Goal: Information Seeking & Learning: Learn about a topic

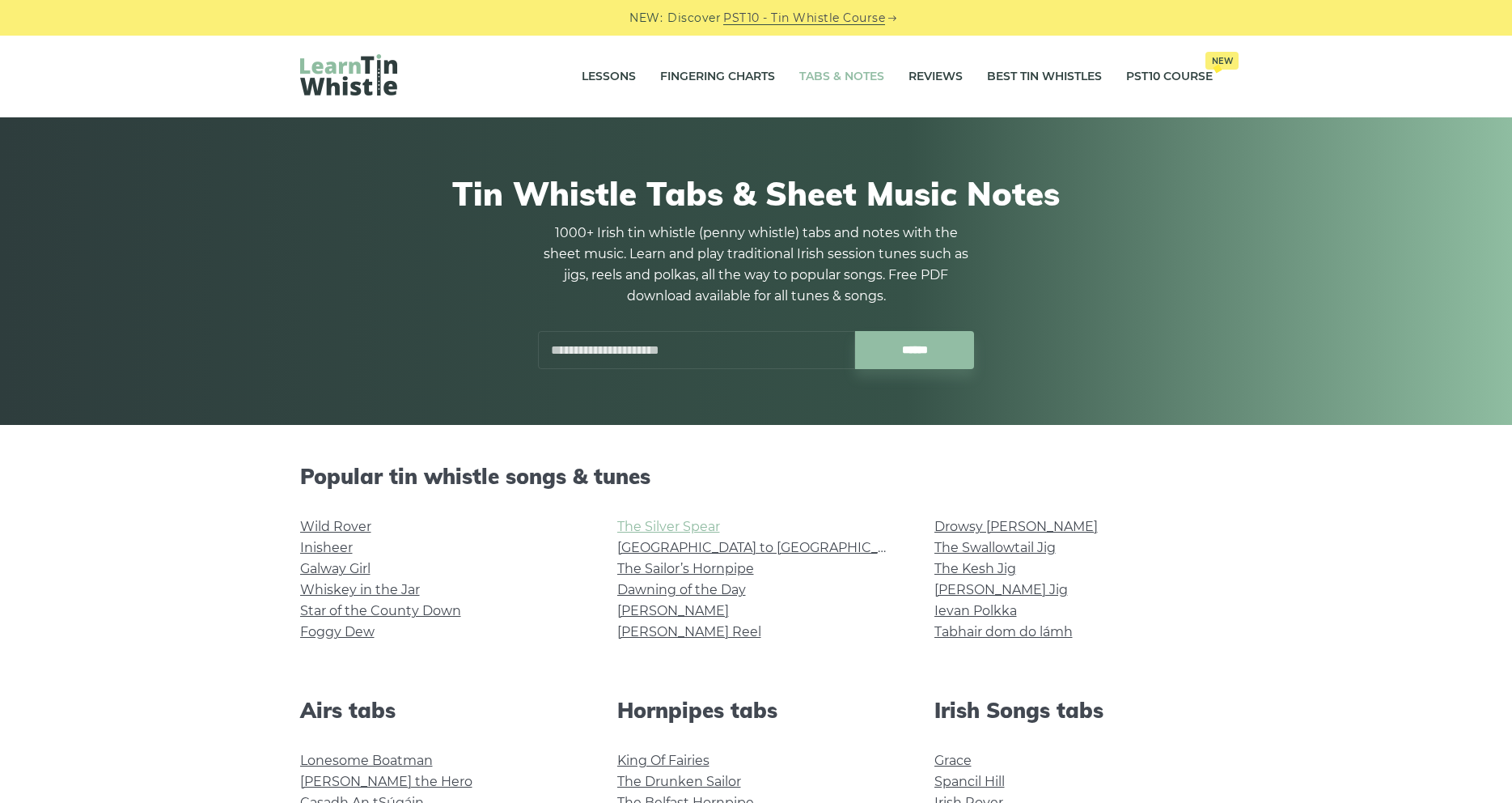
click at [650, 533] on link "The Silver Spear" at bounding box center [668, 526] width 103 height 15
drag, startPoint x: 232, startPoint y: 588, endPoint x: 272, endPoint y: 103, distance: 486.6
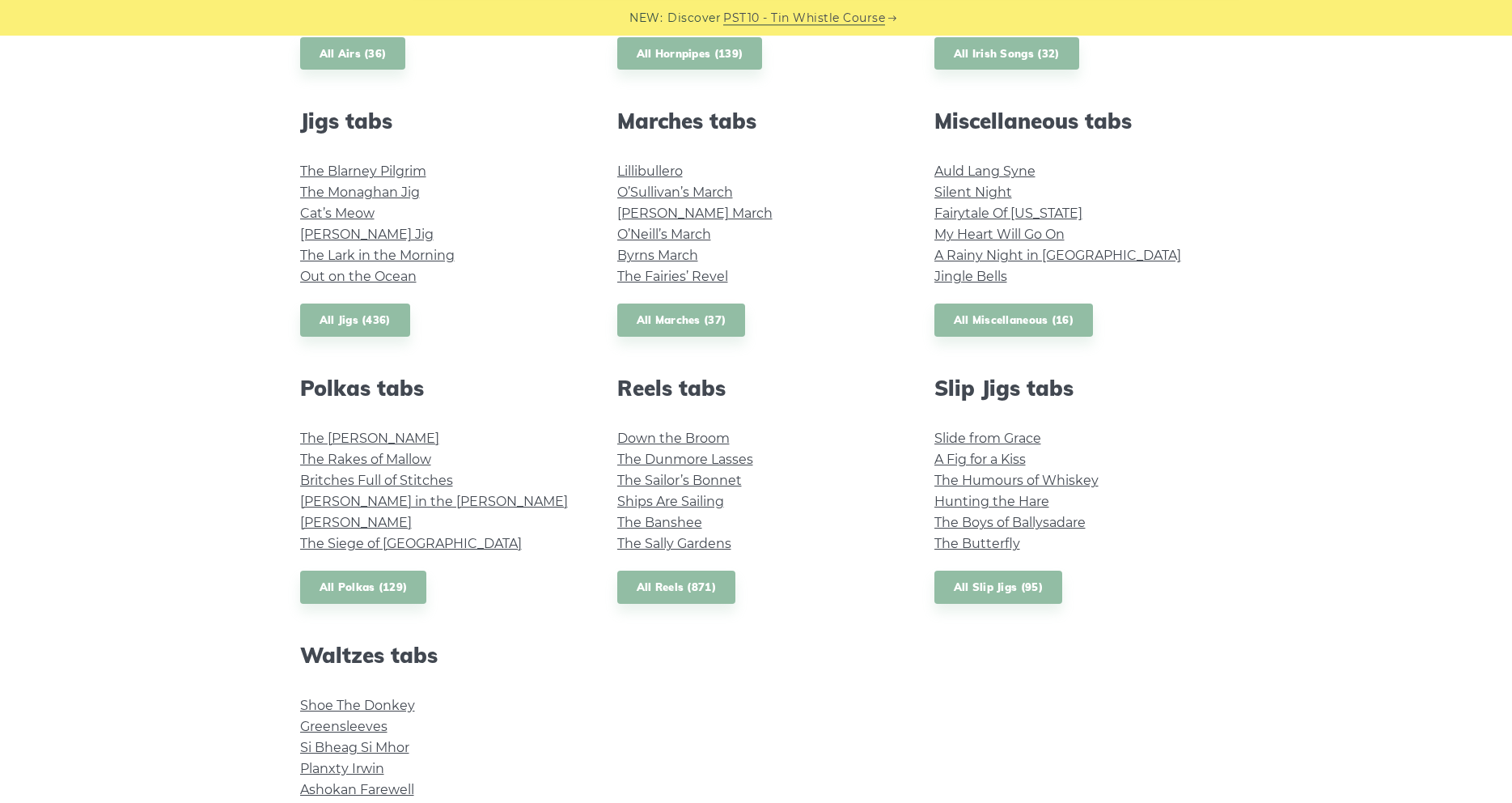
scroll to position [826, 0]
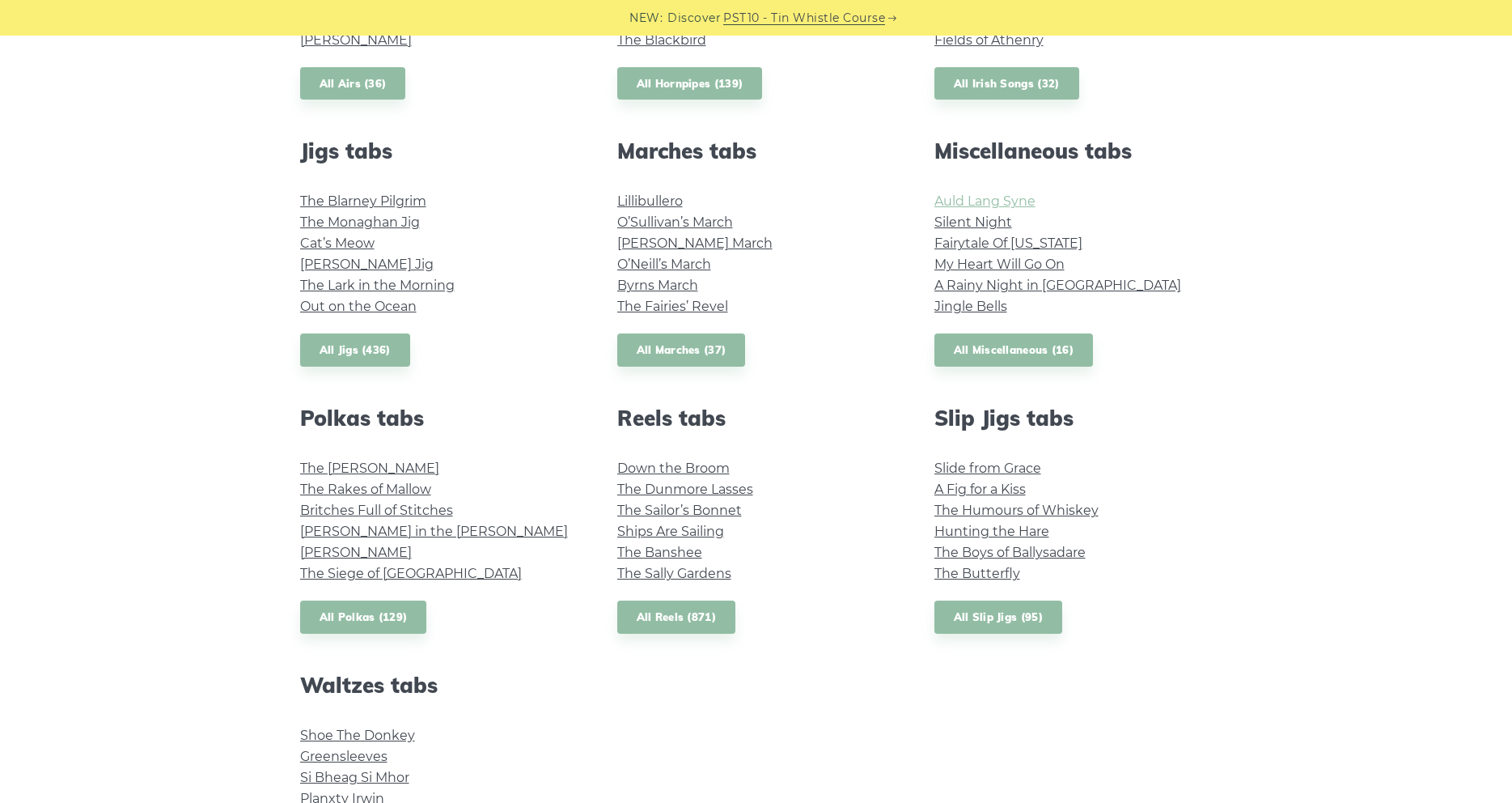
click at [1004, 207] on link "Auld Lang Syne" at bounding box center [984, 201] width 101 height 15
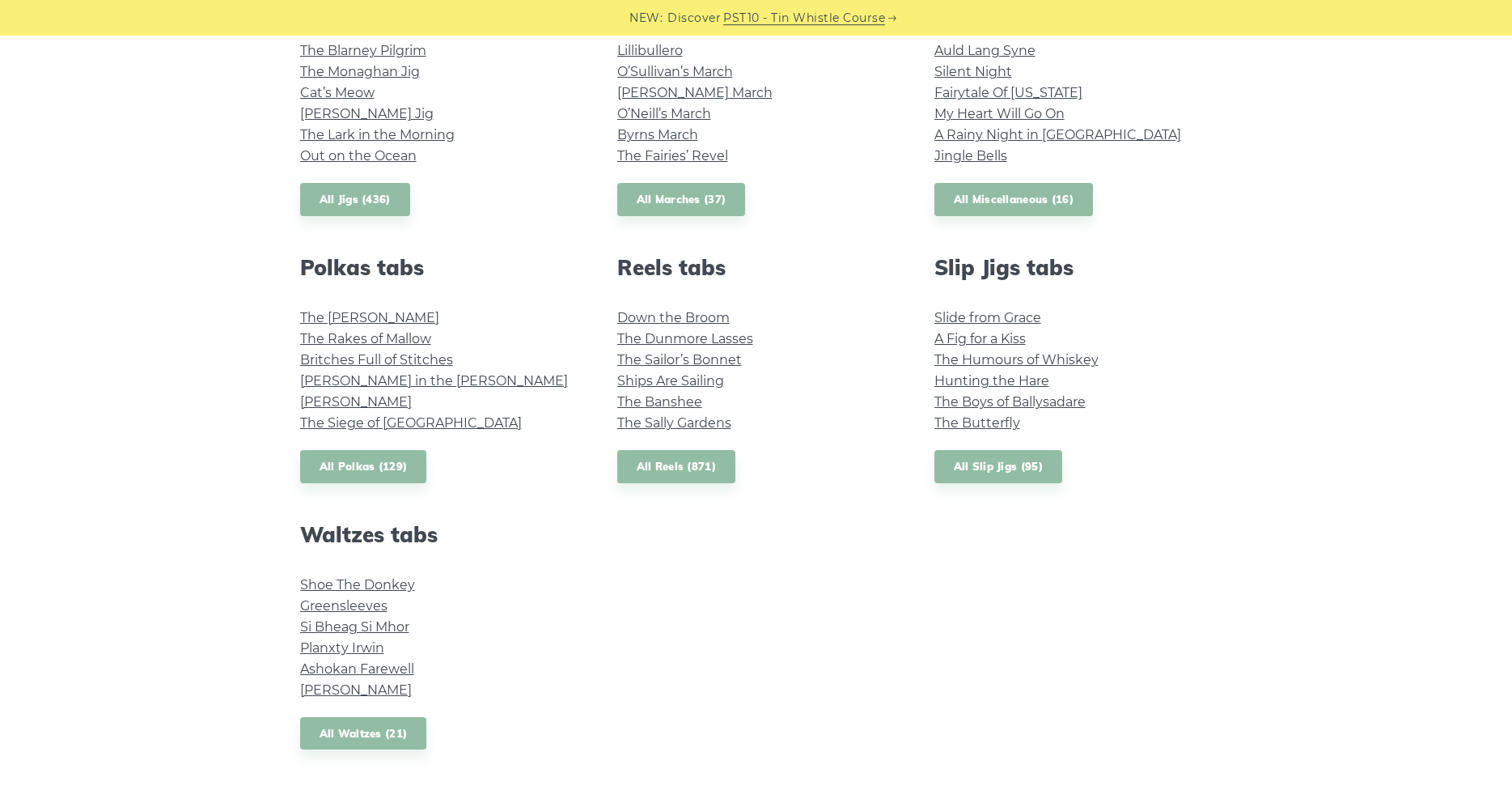
scroll to position [908, 0]
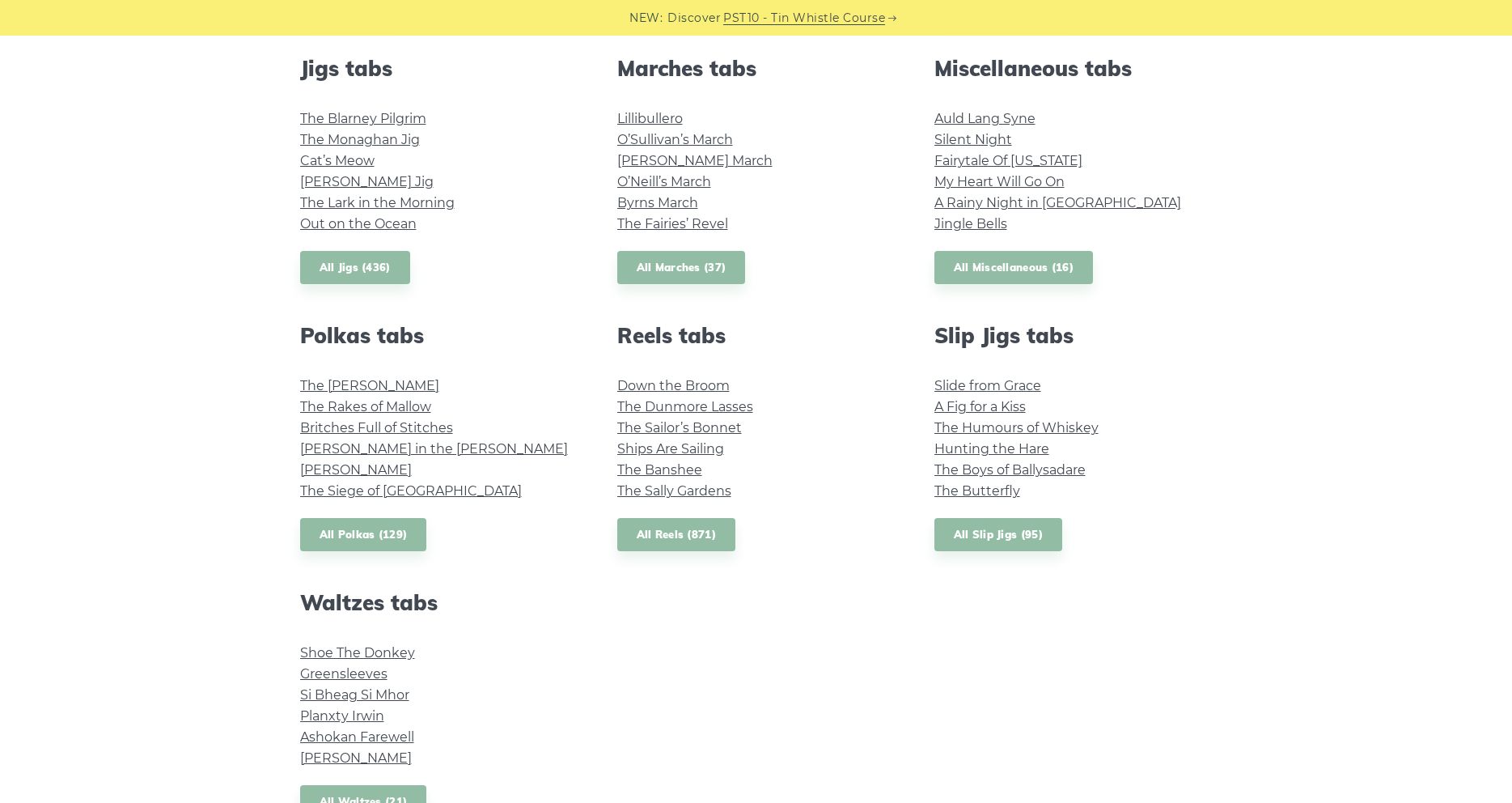
click at [1002, 233] on li "Jingle Bells" at bounding box center [1073, 223] width 278 height 21
click at [999, 228] on link "Jingle Bells" at bounding box center [970, 223] width 73 height 15
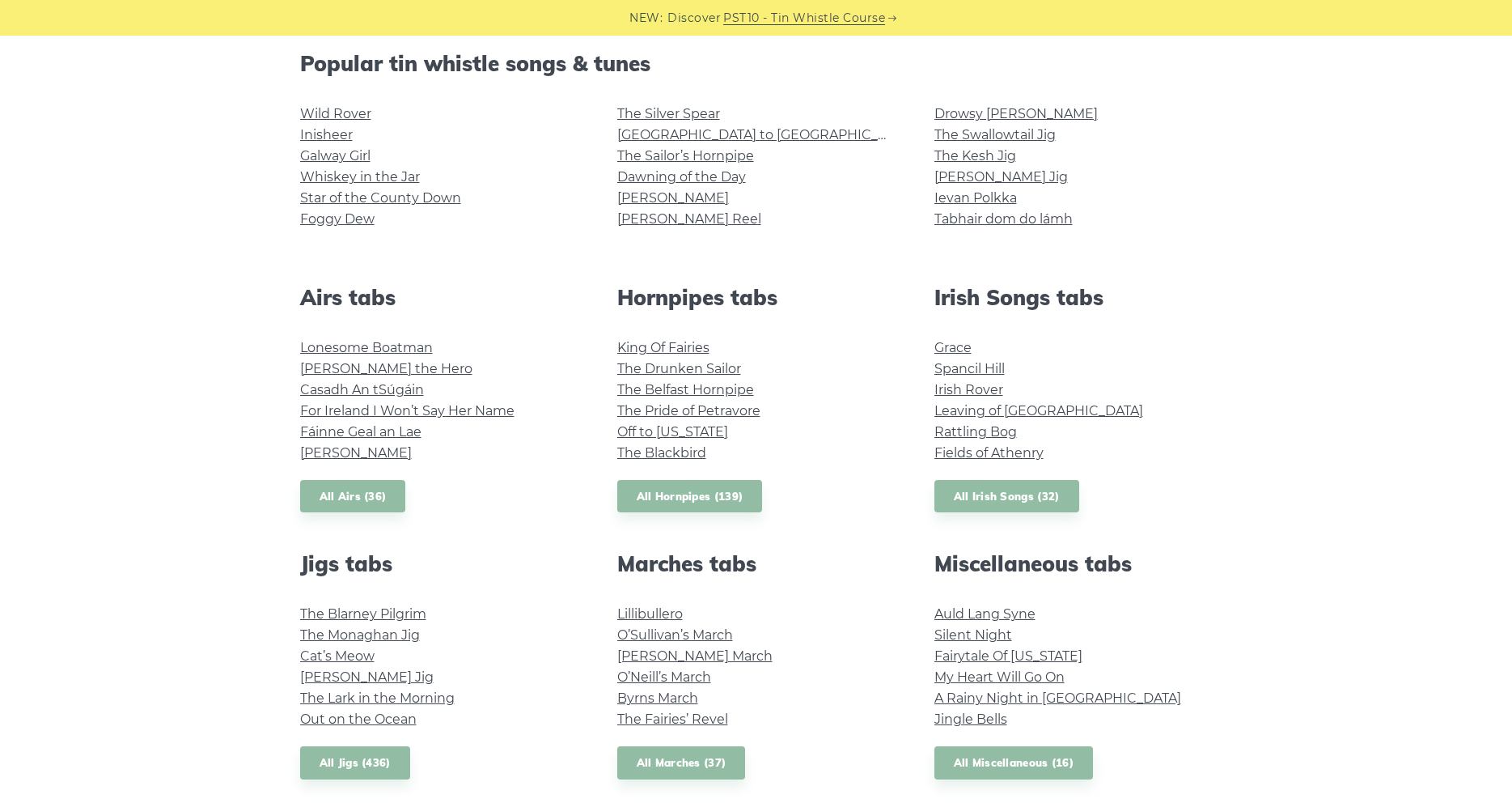
scroll to position [330, 0]
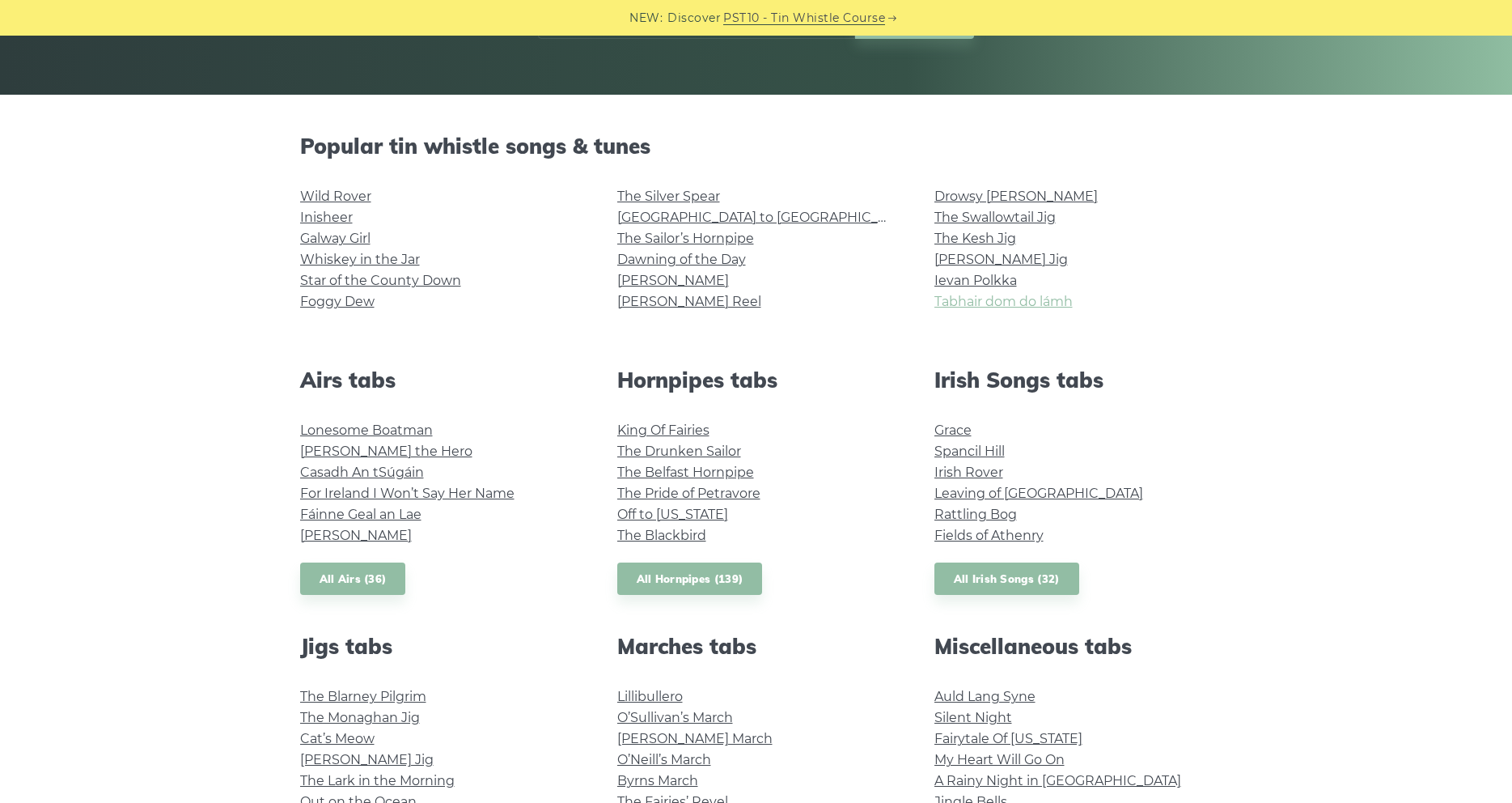
click at [957, 299] on link "Tabhair dom do lámh" at bounding box center [1003, 301] width 138 height 15
click at [332, 242] on link "Galway Girl" at bounding box center [335, 238] width 70 height 15
click at [705, 454] on link "The Drunken Sailor" at bounding box center [679, 451] width 124 height 15
drag, startPoint x: 919, startPoint y: 311, endPoint x: 1103, endPoint y: 311, distance: 184.0
click at [1103, 311] on div "Drowsy Maggie The Swallowtail Jig The Kesh Jig Morrison’s Jig Ievan Polkka Tabh…" at bounding box center [1073, 257] width 317 height 142
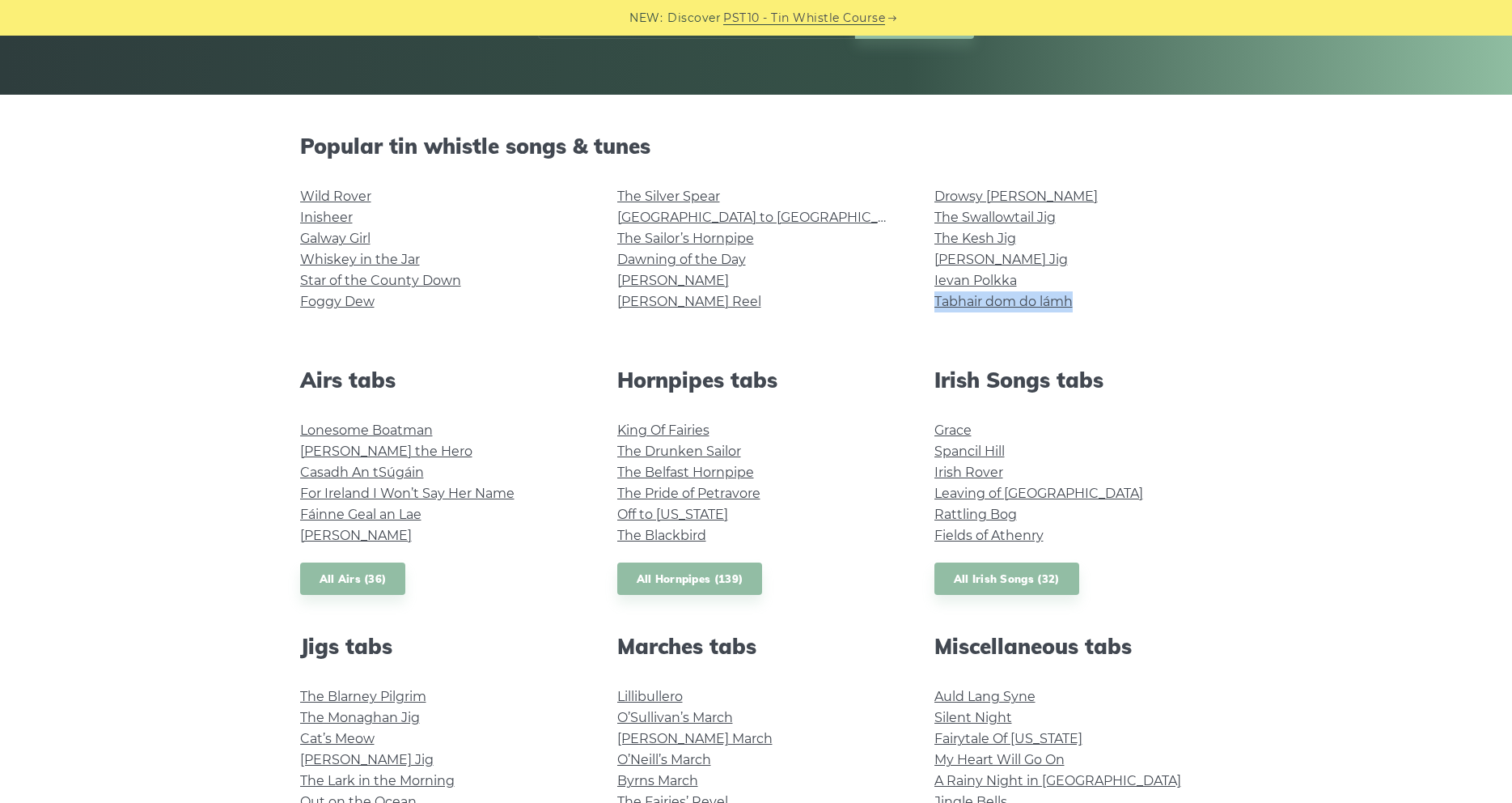
copy link "Tabhair dom do lámh"
click at [1011, 310] on li "Tabhair dom do lámh" at bounding box center [1073, 301] width 278 height 21
click at [1019, 299] on link "Tabhair dom do lámh" at bounding box center [1003, 301] width 138 height 15
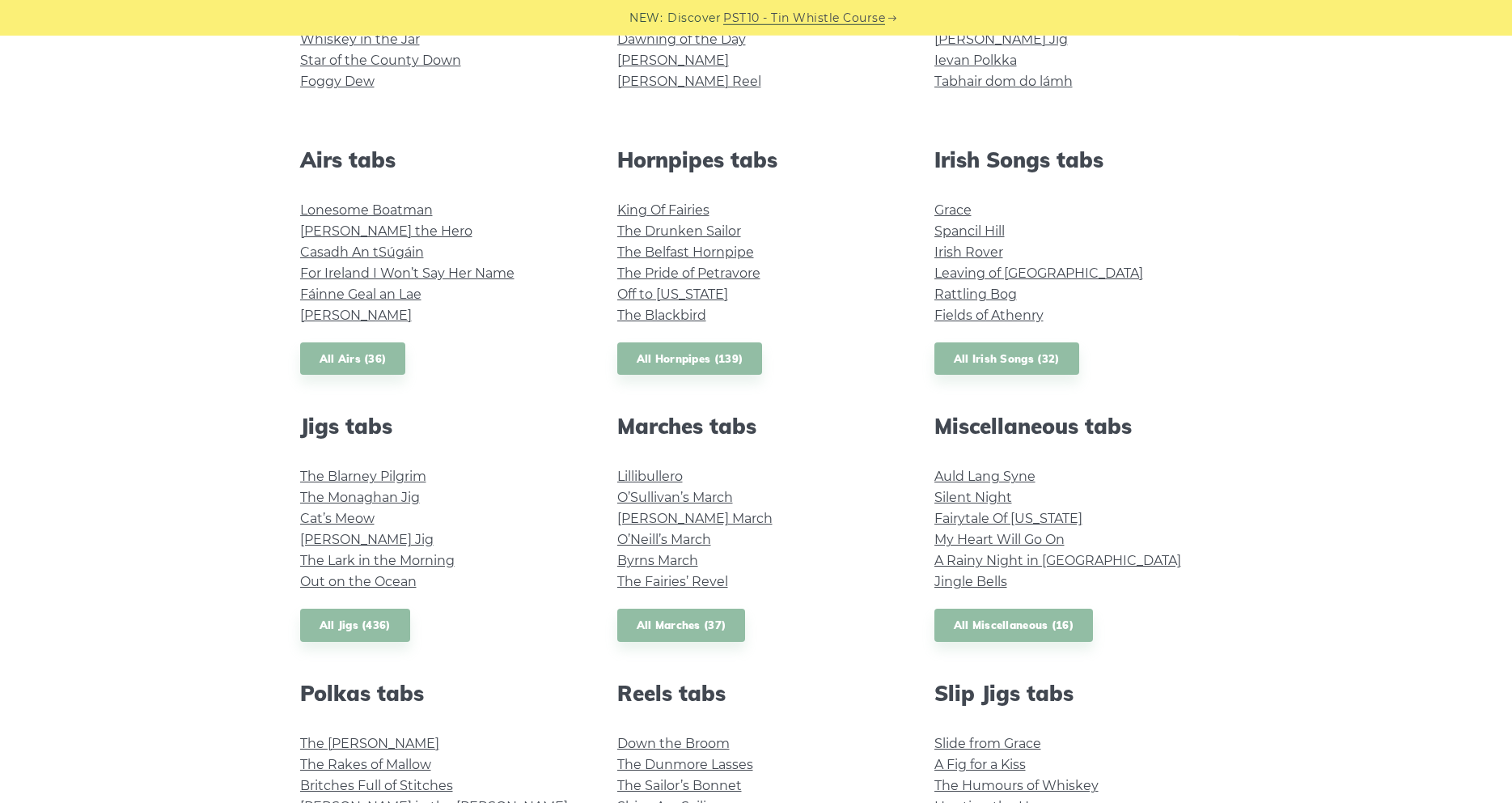
scroll to position [578, 0]
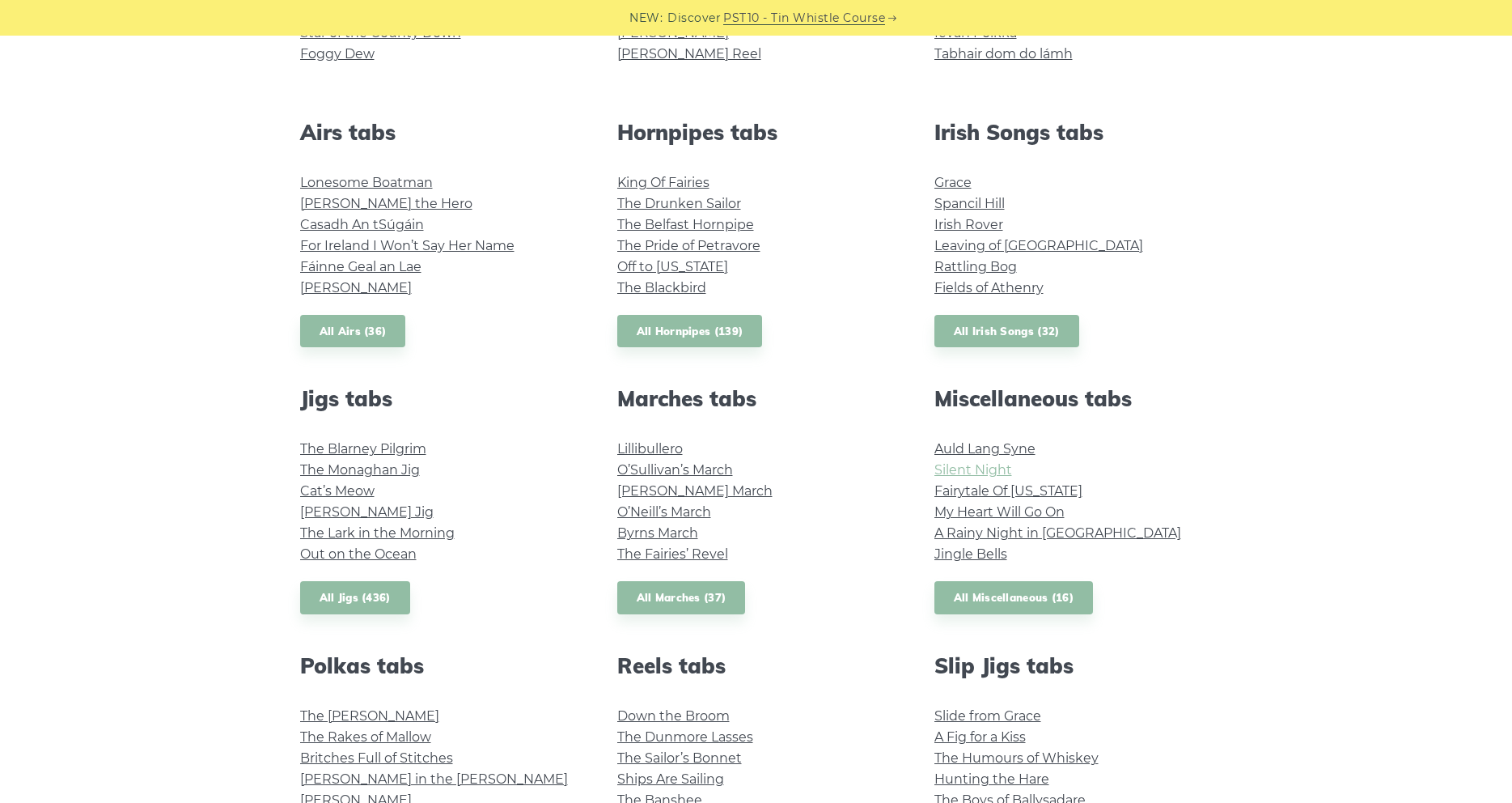
click at [969, 473] on link "Silent Night" at bounding box center [973, 469] width 78 height 15
click at [1017, 514] on link "My Heart Will Go On" at bounding box center [999, 512] width 130 height 15
click at [1037, 493] on link "Fairytale Of [US_STATE]" at bounding box center [1008, 490] width 148 height 15
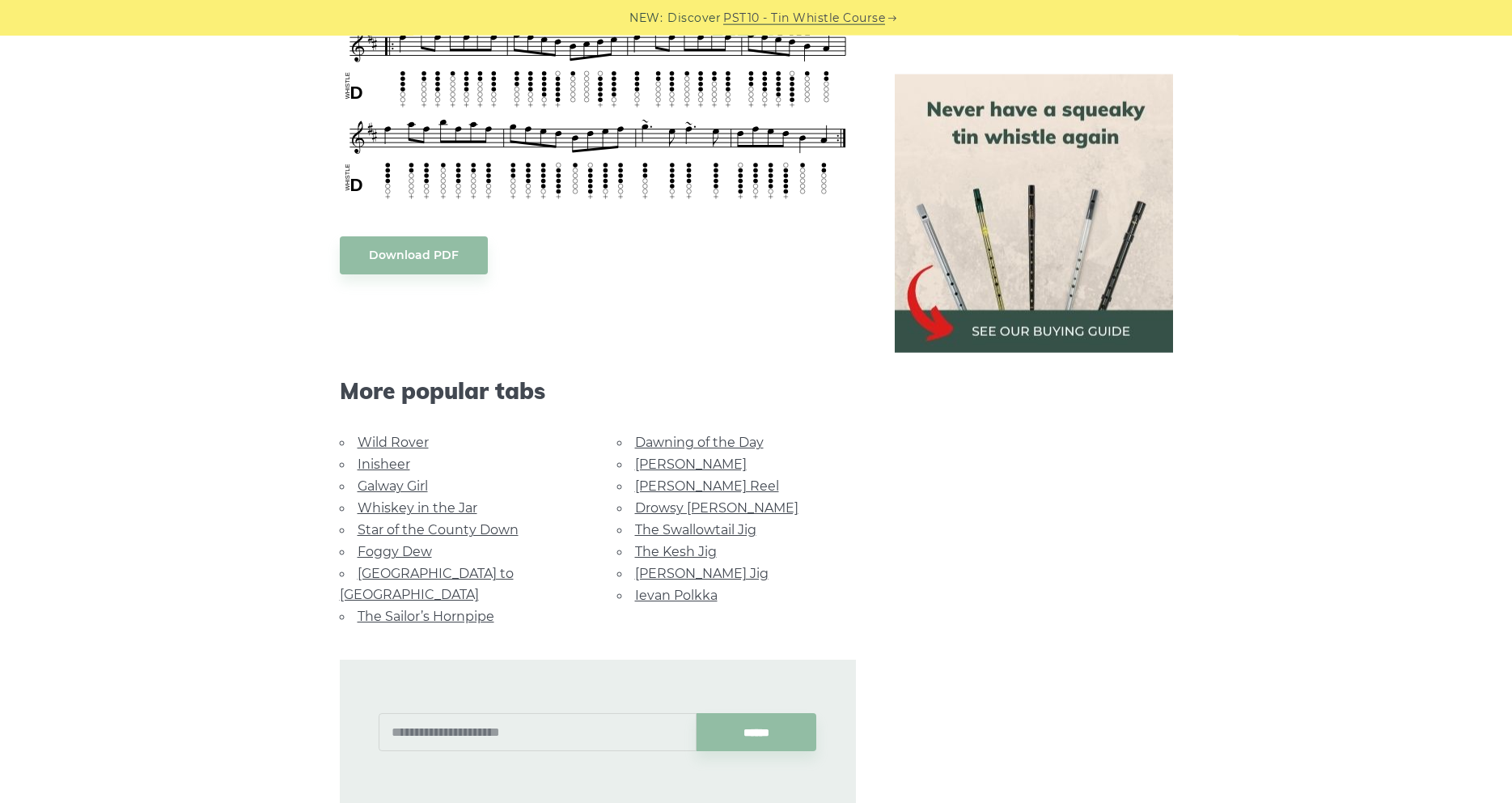
scroll to position [165, 0]
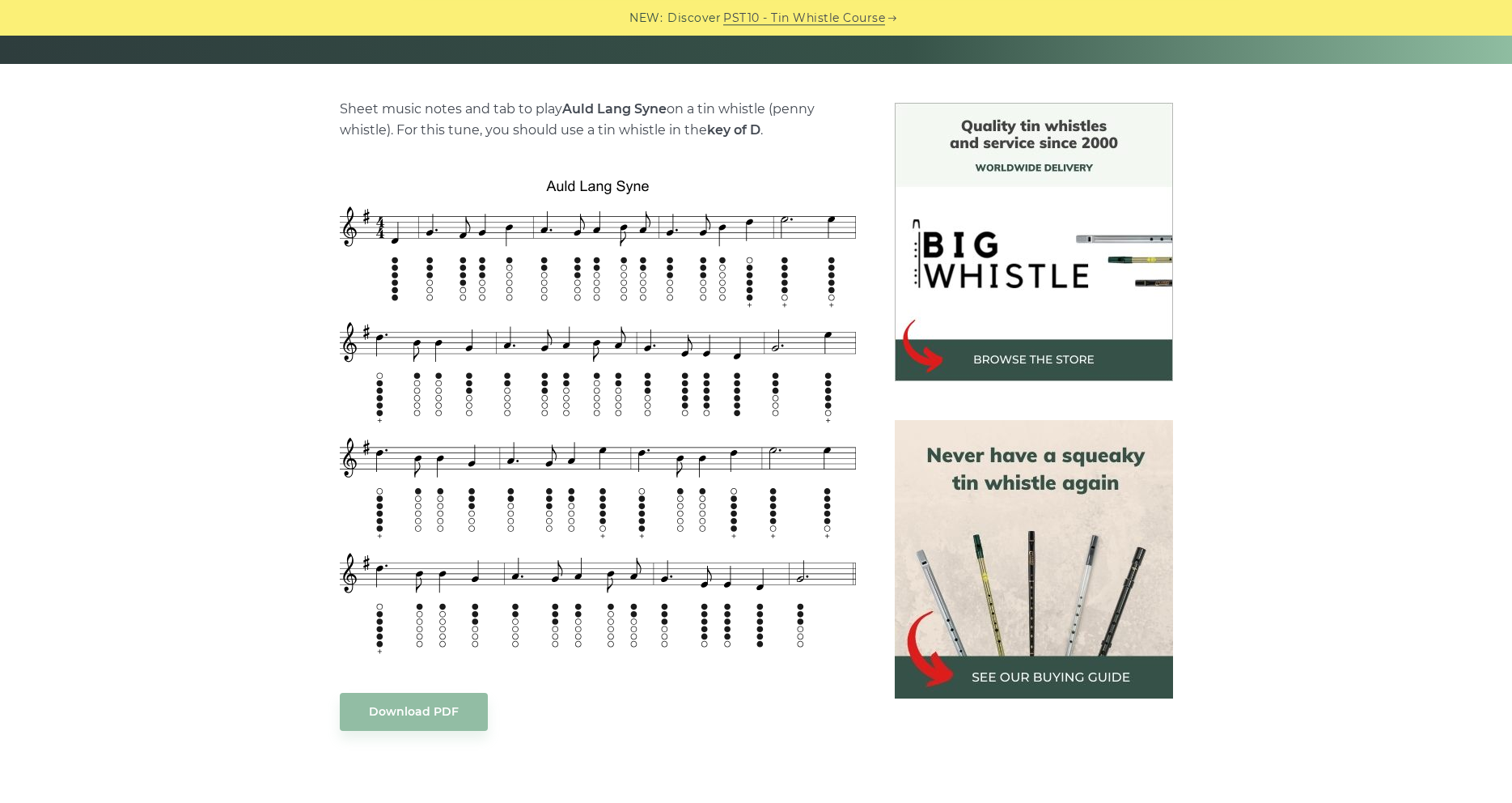
scroll to position [495, 0]
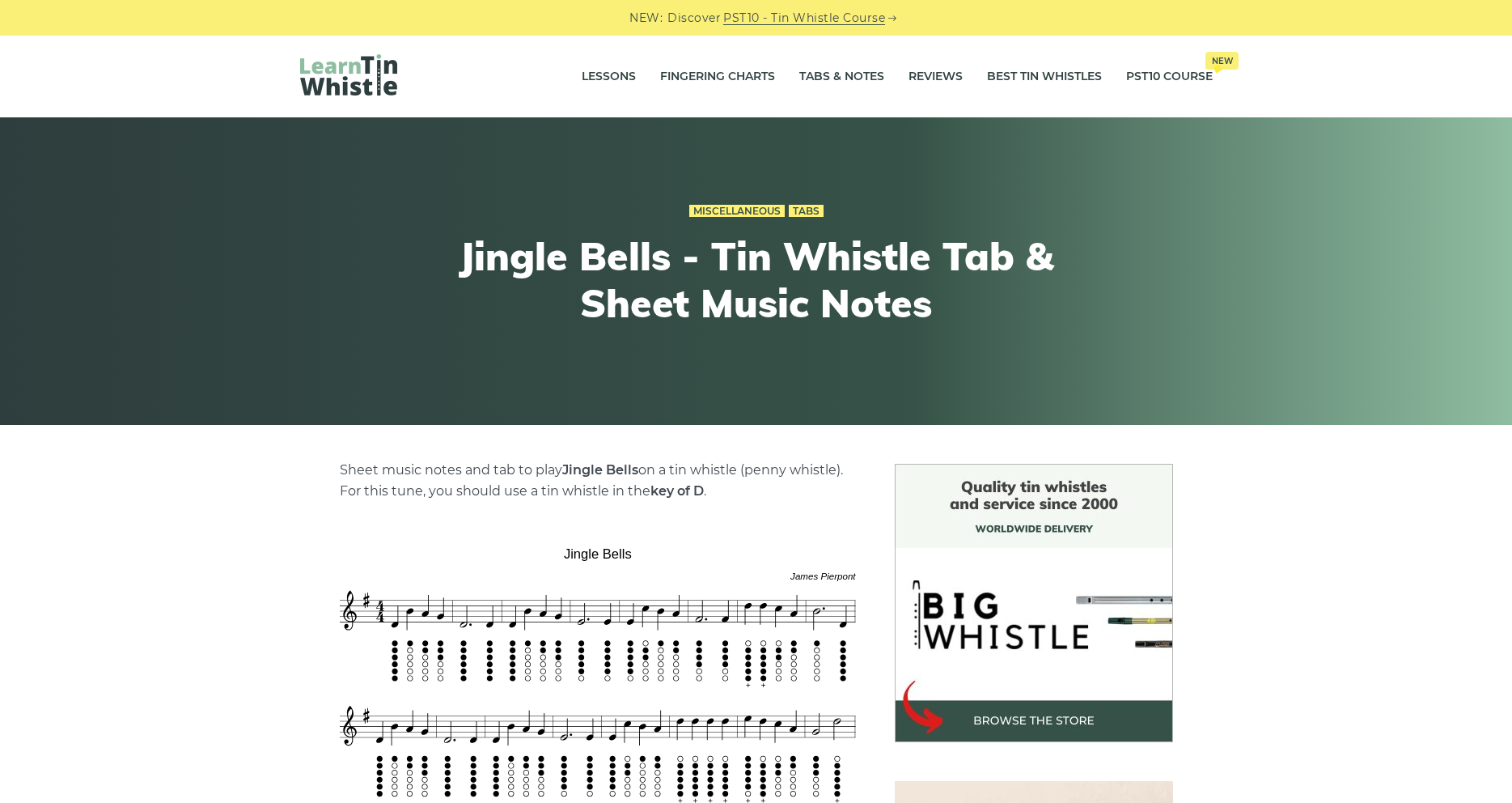
scroll to position [330, 0]
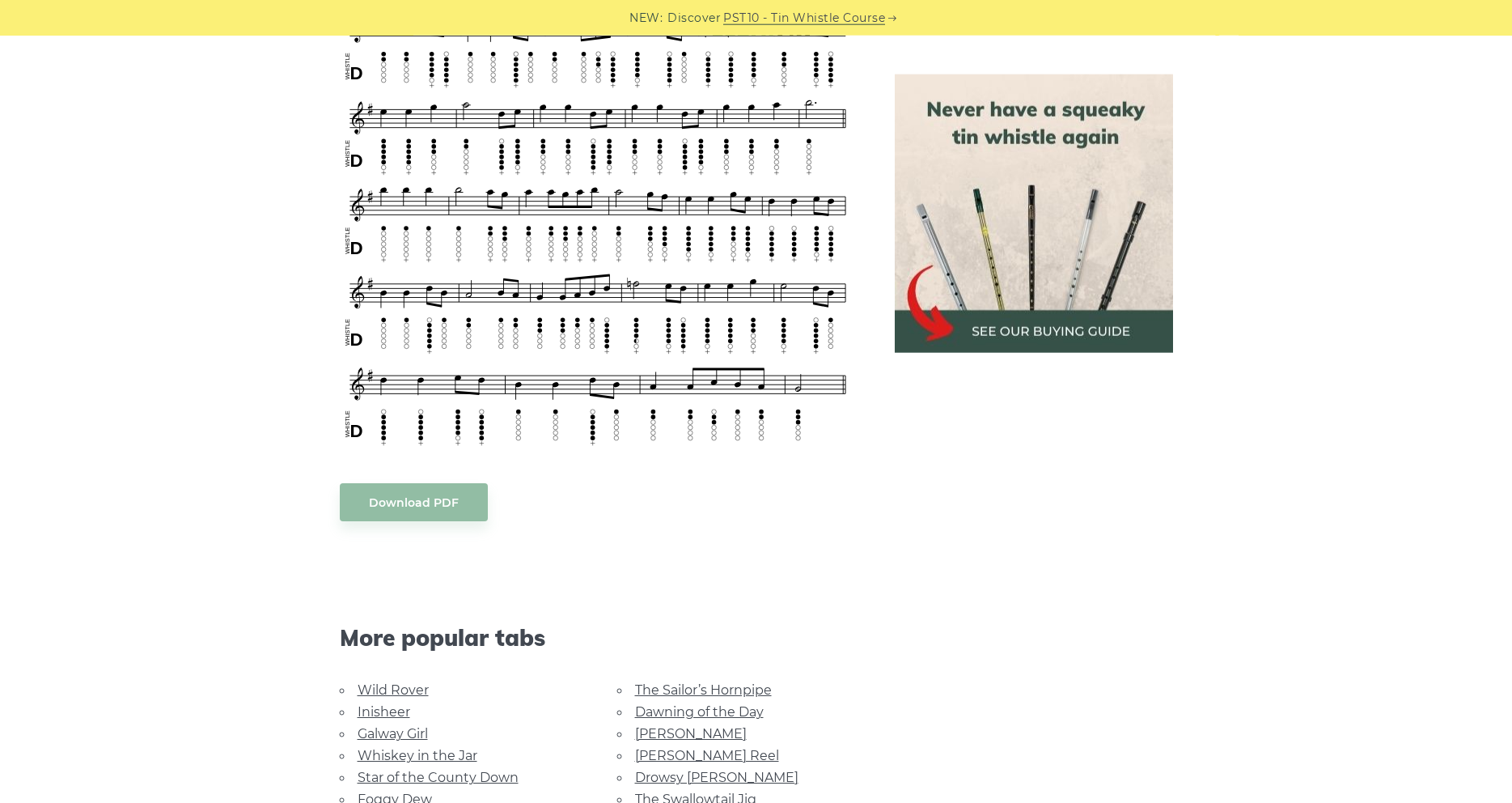
scroll to position [1155, 0]
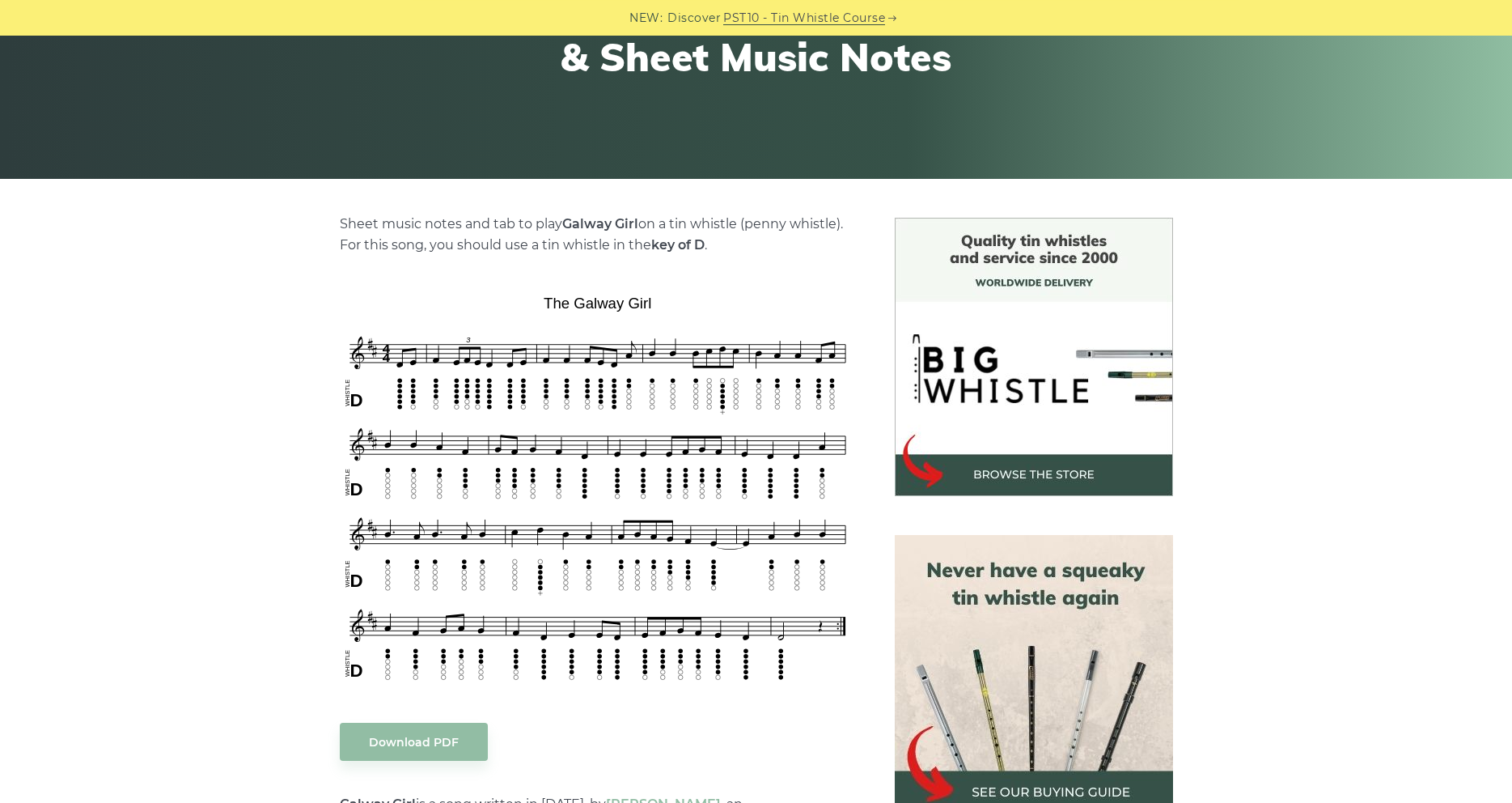
scroll to position [248, 0]
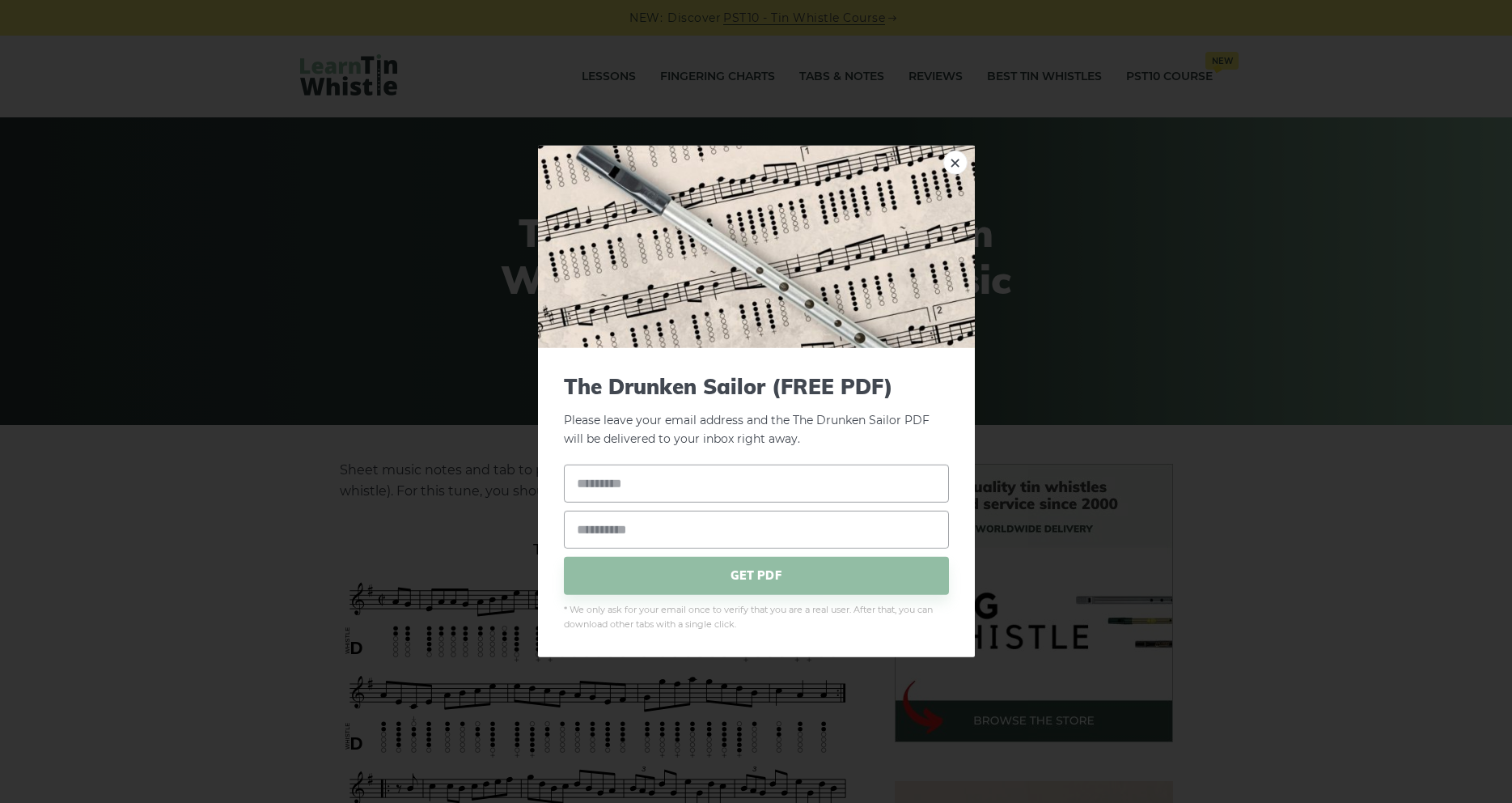
drag, startPoint x: 528, startPoint y: 549, endPoint x: 662, endPoint y: 549, distance: 134.0
click at [951, 163] on link "×" at bounding box center [955, 162] width 24 height 24
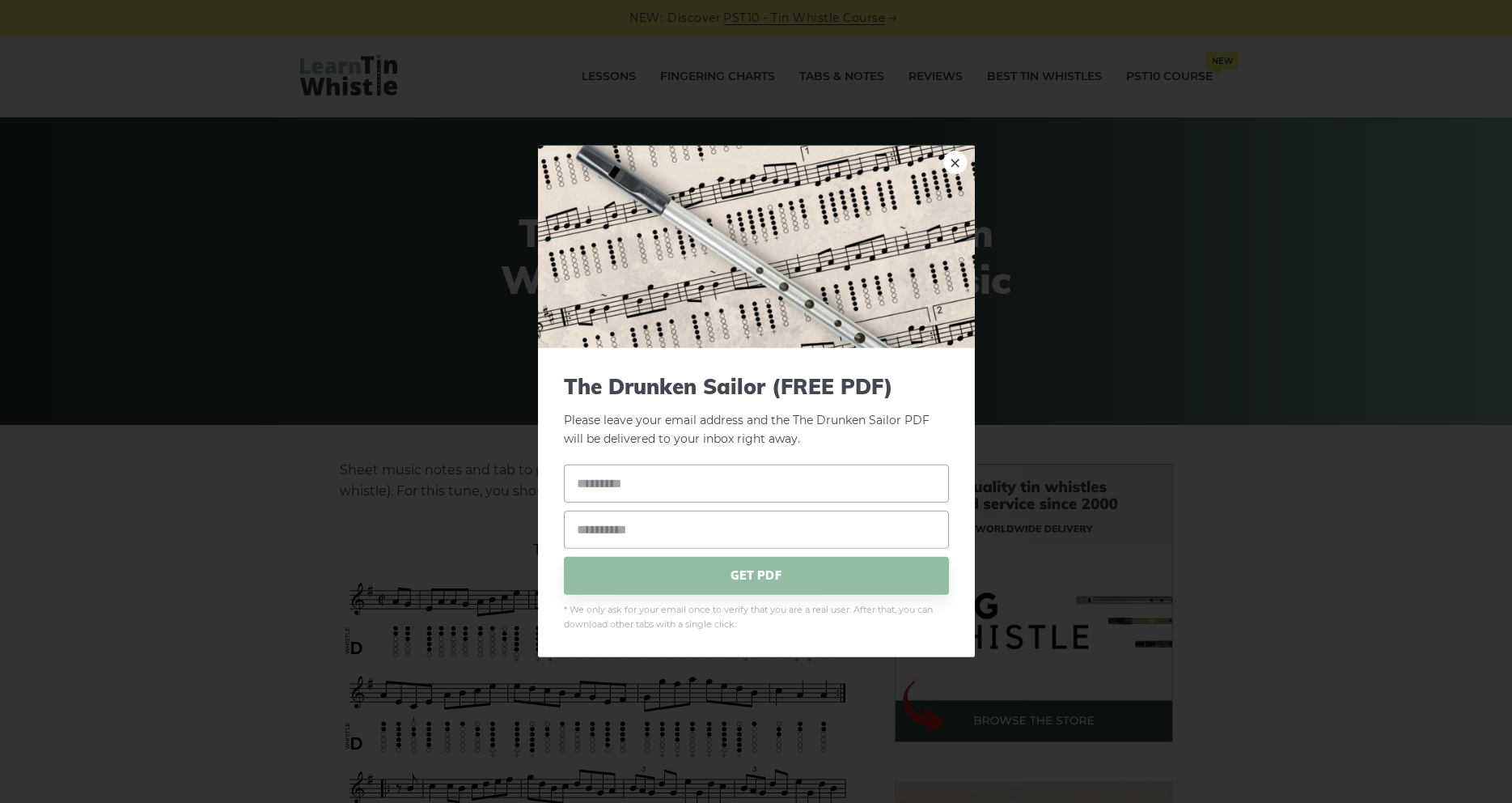
click at [616, 548] on input "email" at bounding box center [756, 528] width 385 height 38
click at [616, 550] on div "GET PDF" at bounding box center [756, 529] width 385 height 130
click at [952, 164] on link "×" at bounding box center [955, 162] width 24 height 24
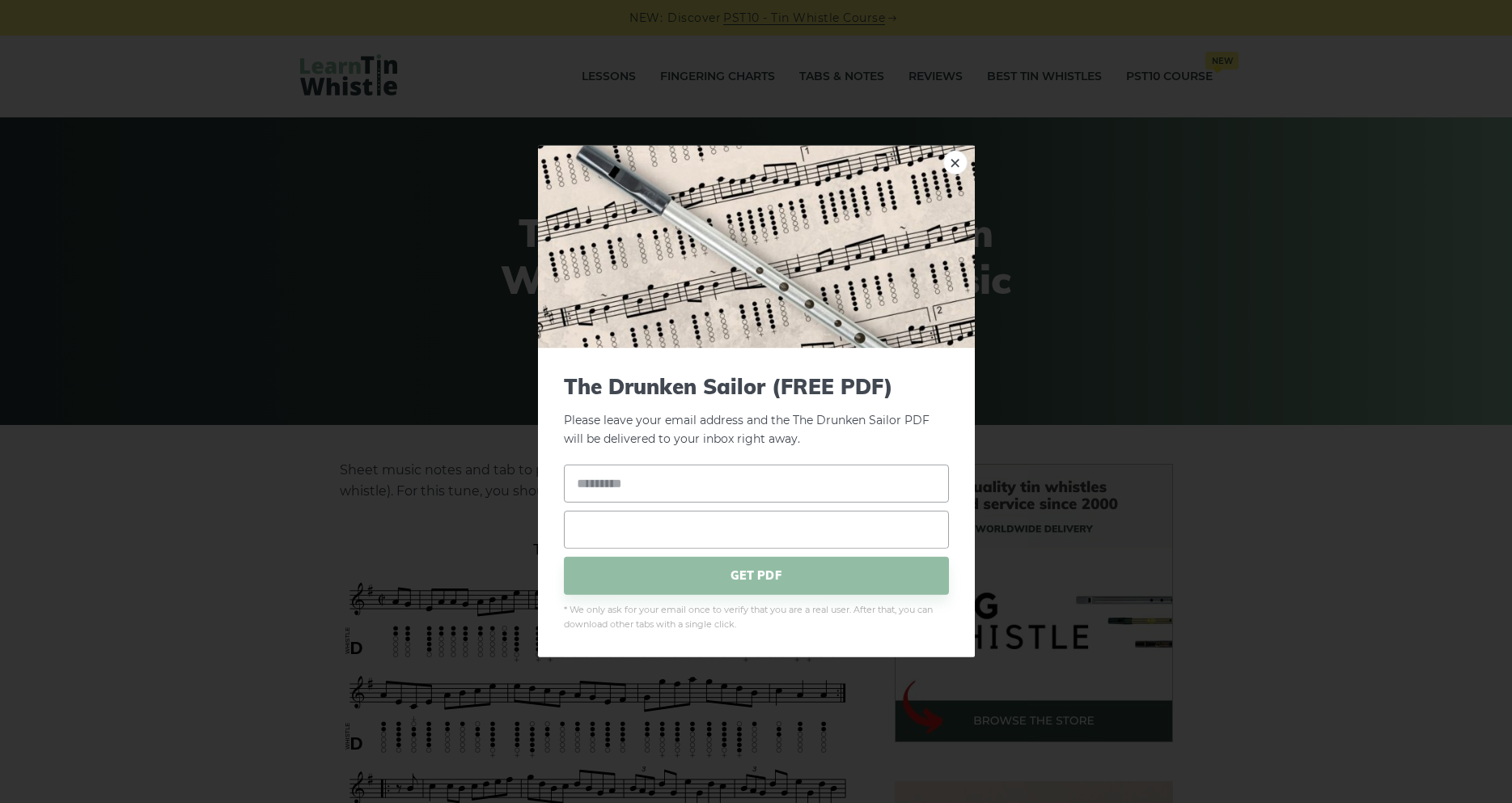
click at [605, 543] on input "email" at bounding box center [756, 528] width 385 height 38
click at [667, 384] on span "The Drunken Sailor (FREE PDF)" at bounding box center [756, 386] width 385 height 25
click at [562, 379] on div "The Drunken Sailor (FREE PDF) Please leave your email address and the The Drunk…" at bounding box center [756, 502] width 437 height 309
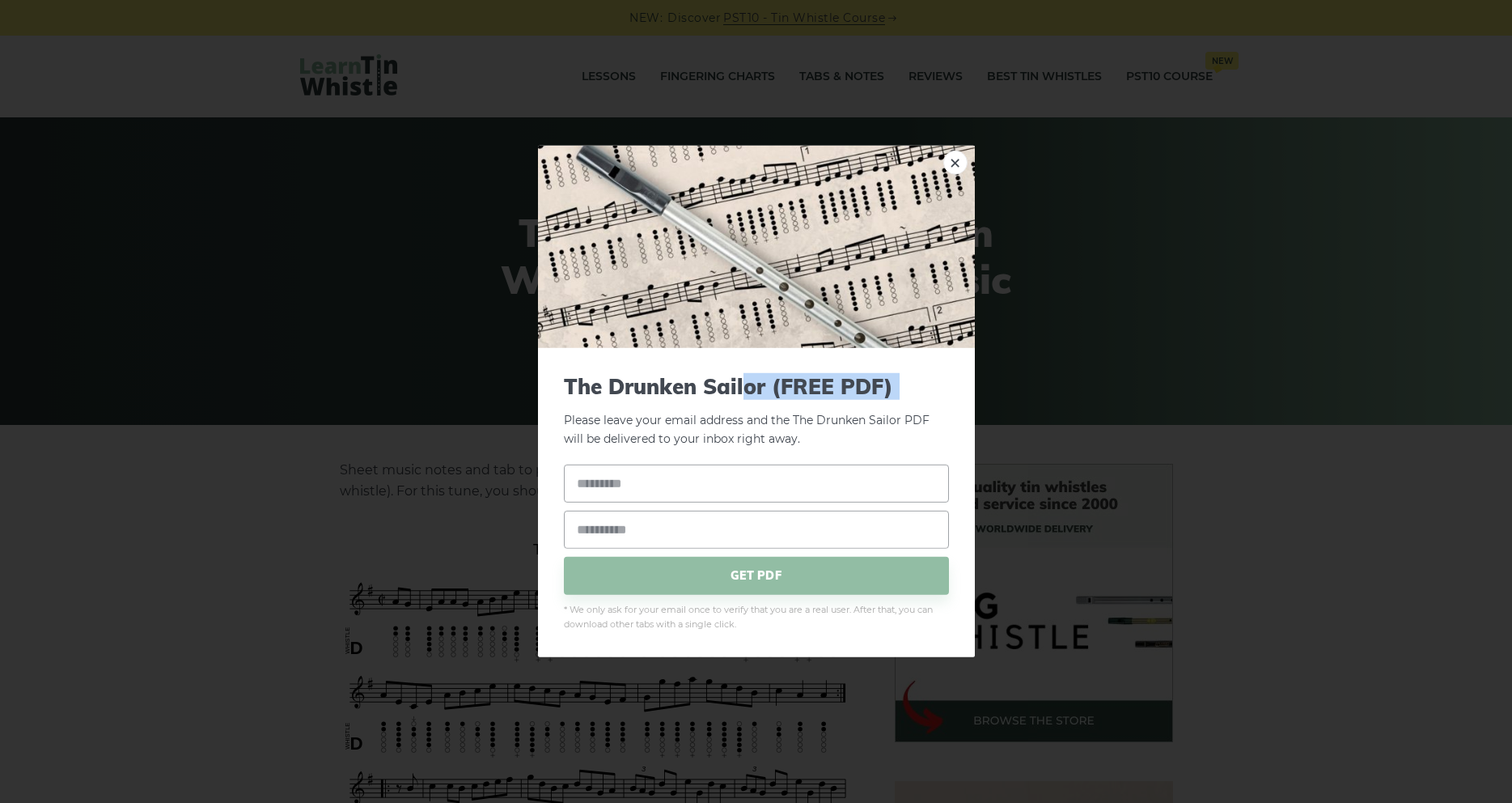
drag, startPoint x: 564, startPoint y: 386, endPoint x: 748, endPoint y: 380, distance: 184.1
click at [748, 380] on div "The Drunken Sailor (FREE PDF) Please leave your email address and the The Drunk…" at bounding box center [756, 502] width 437 height 309
click at [752, 380] on span "The Drunken Sailor (FREE PDF)" at bounding box center [756, 386] width 385 height 25
drag, startPoint x: 769, startPoint y: 385, endPoint x: 568, endPoint y: 386, distance: 201.0
click at [568, 386] on span "The Drunken Sailor (FREE PDF)" at bounding box center [756, 386] width 385 height 25
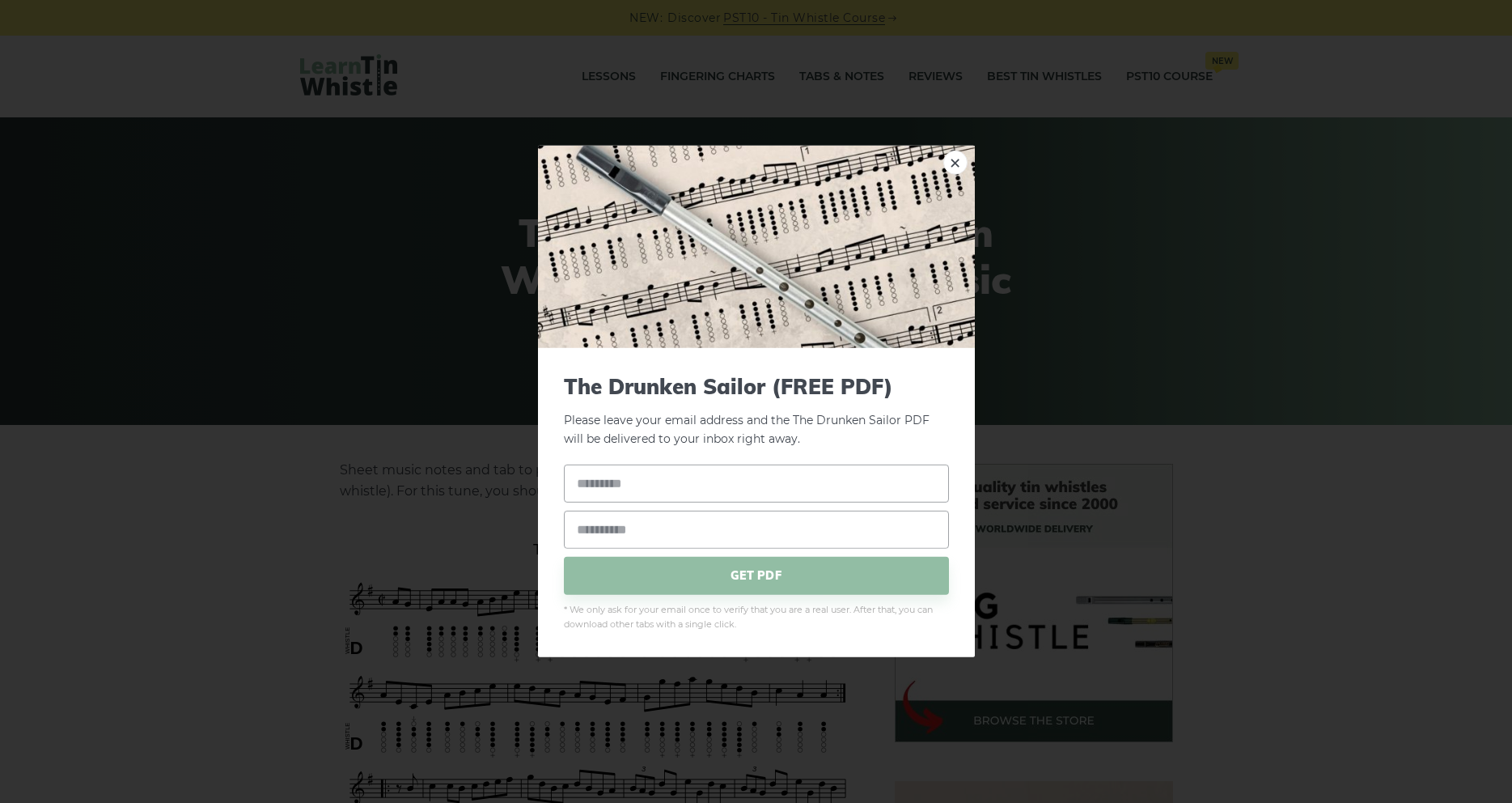
click at [330, 492] on div "× The Drunken Sailor (FREE PDF) Please leave your email address and the The Dru…" at bounding box center [756, 402] width 1512 height 803
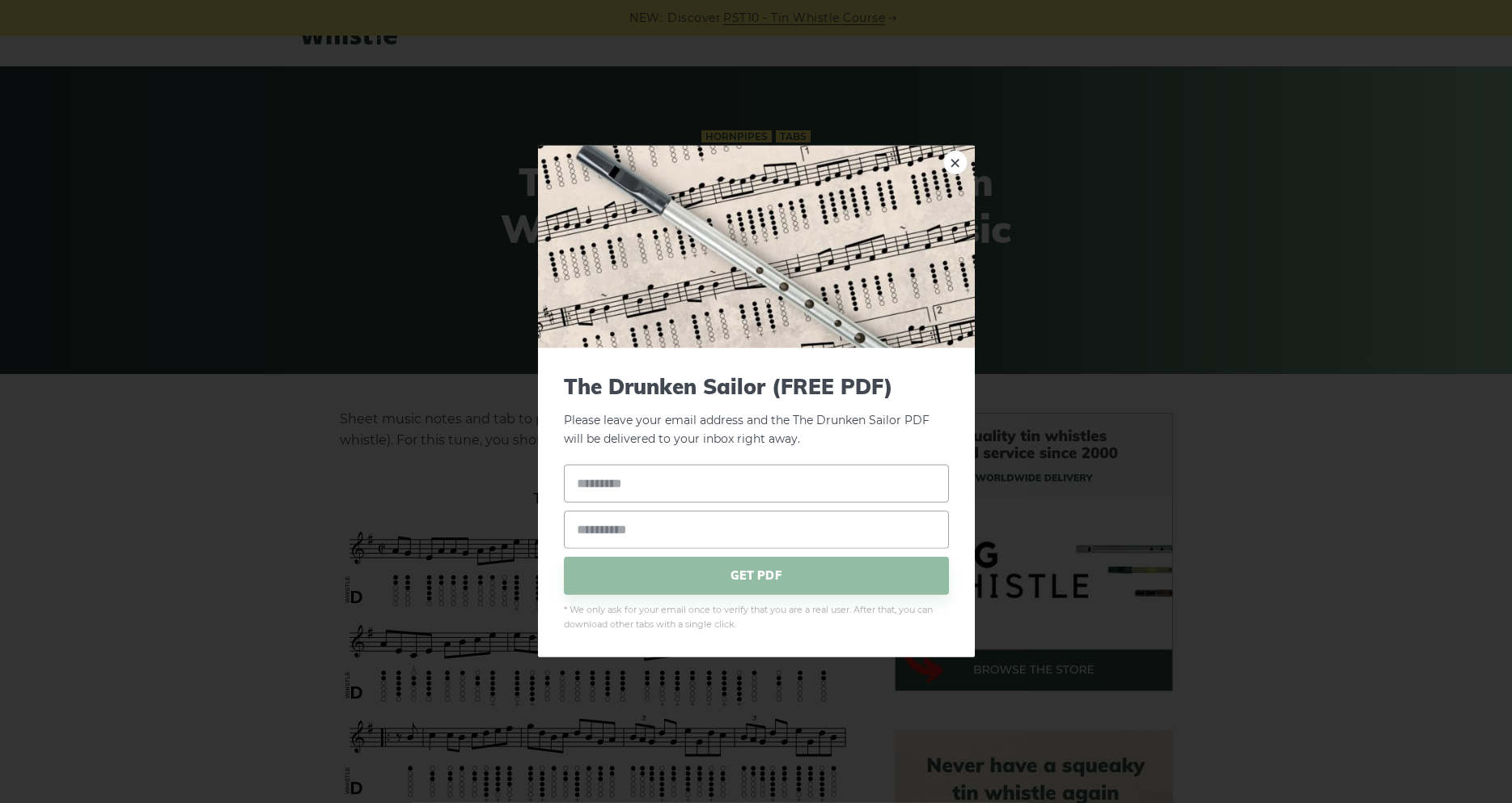
scroll to position [83, 0]
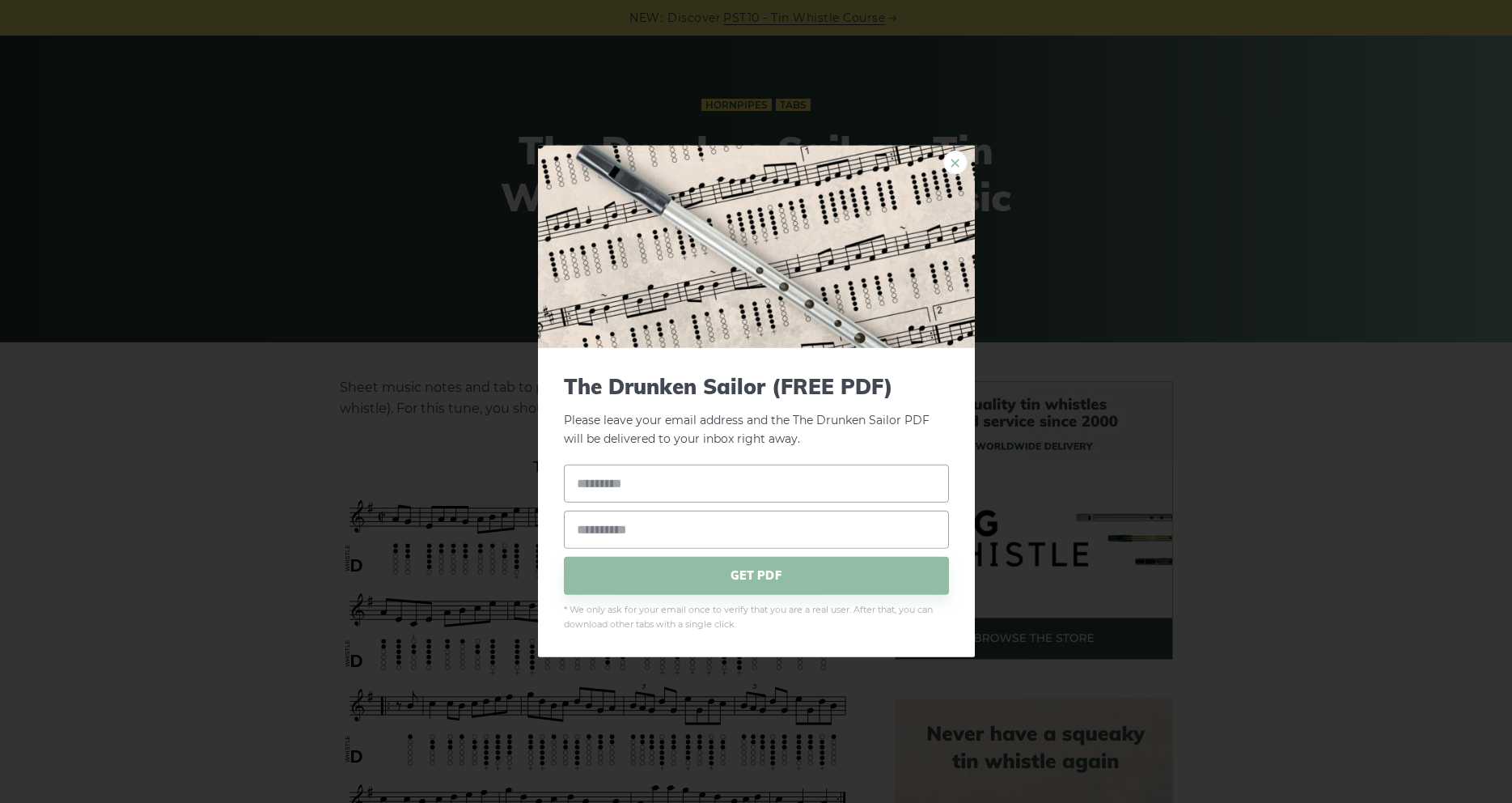
click at [960, 166] on link "×" at bounding box center [955, 162] width 24 height 24
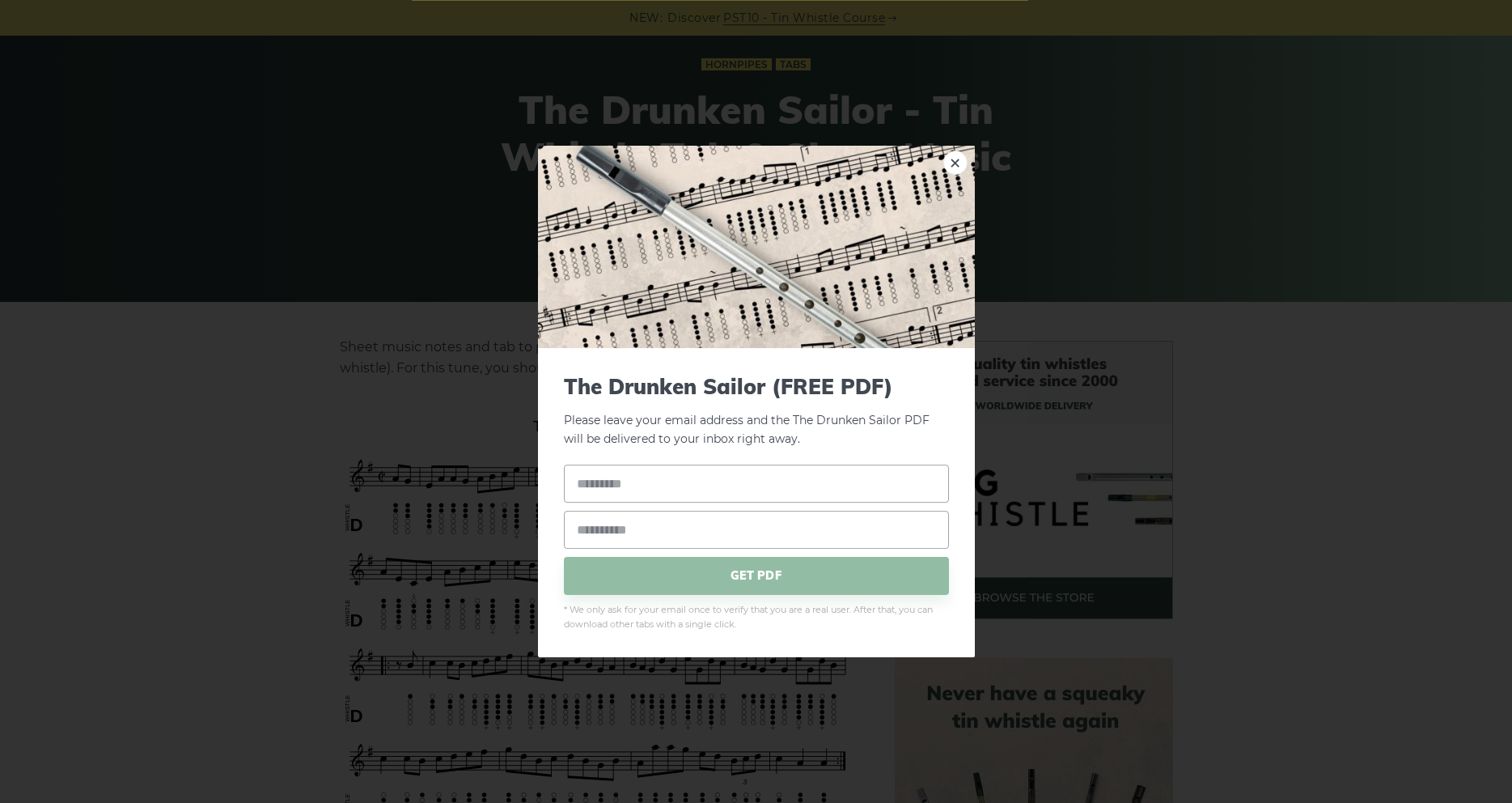
scroll to position [165, 0]
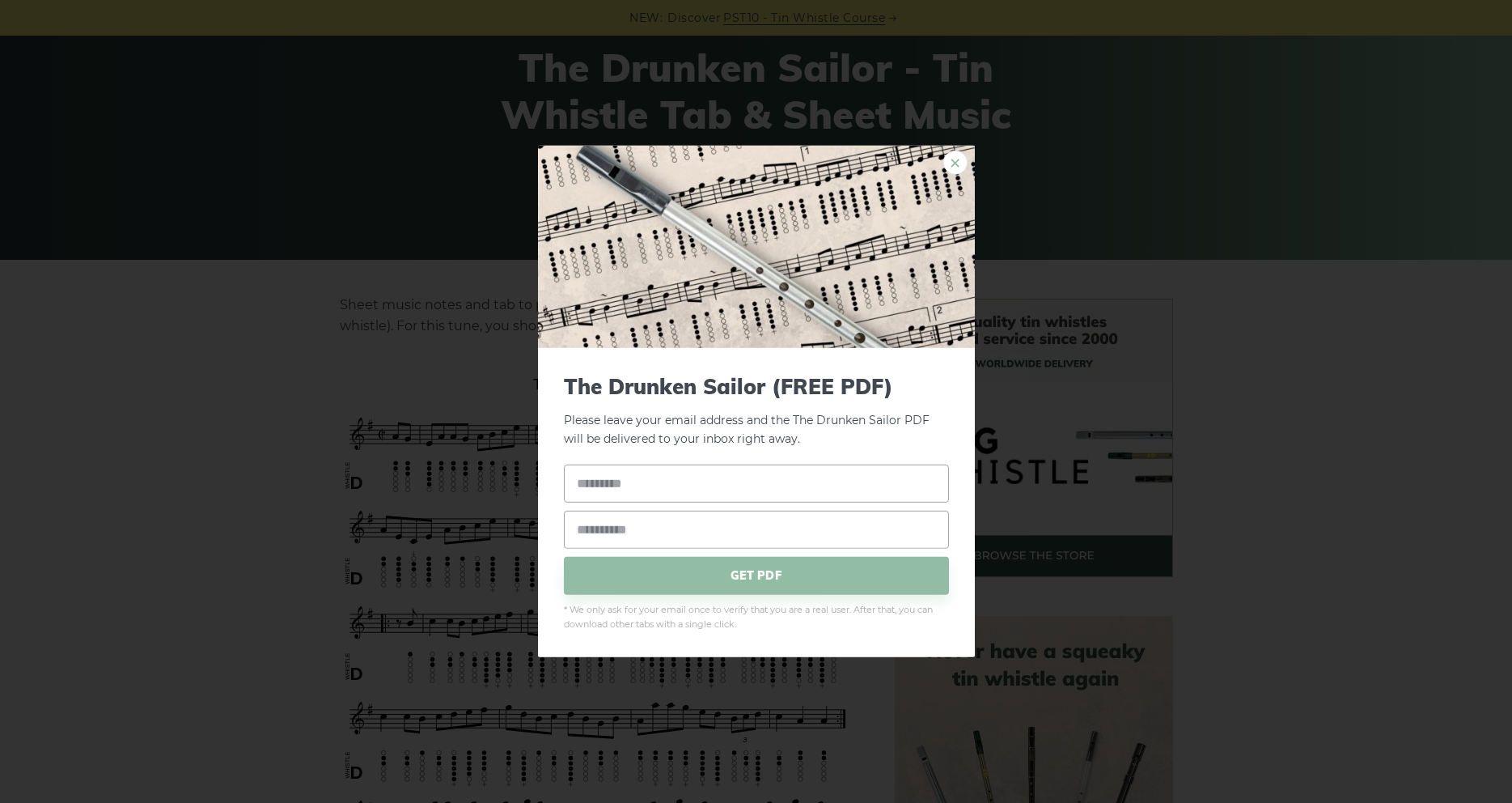
click at [964, 164] on link "×" at bounding box center [955, 162] width 24 height 24
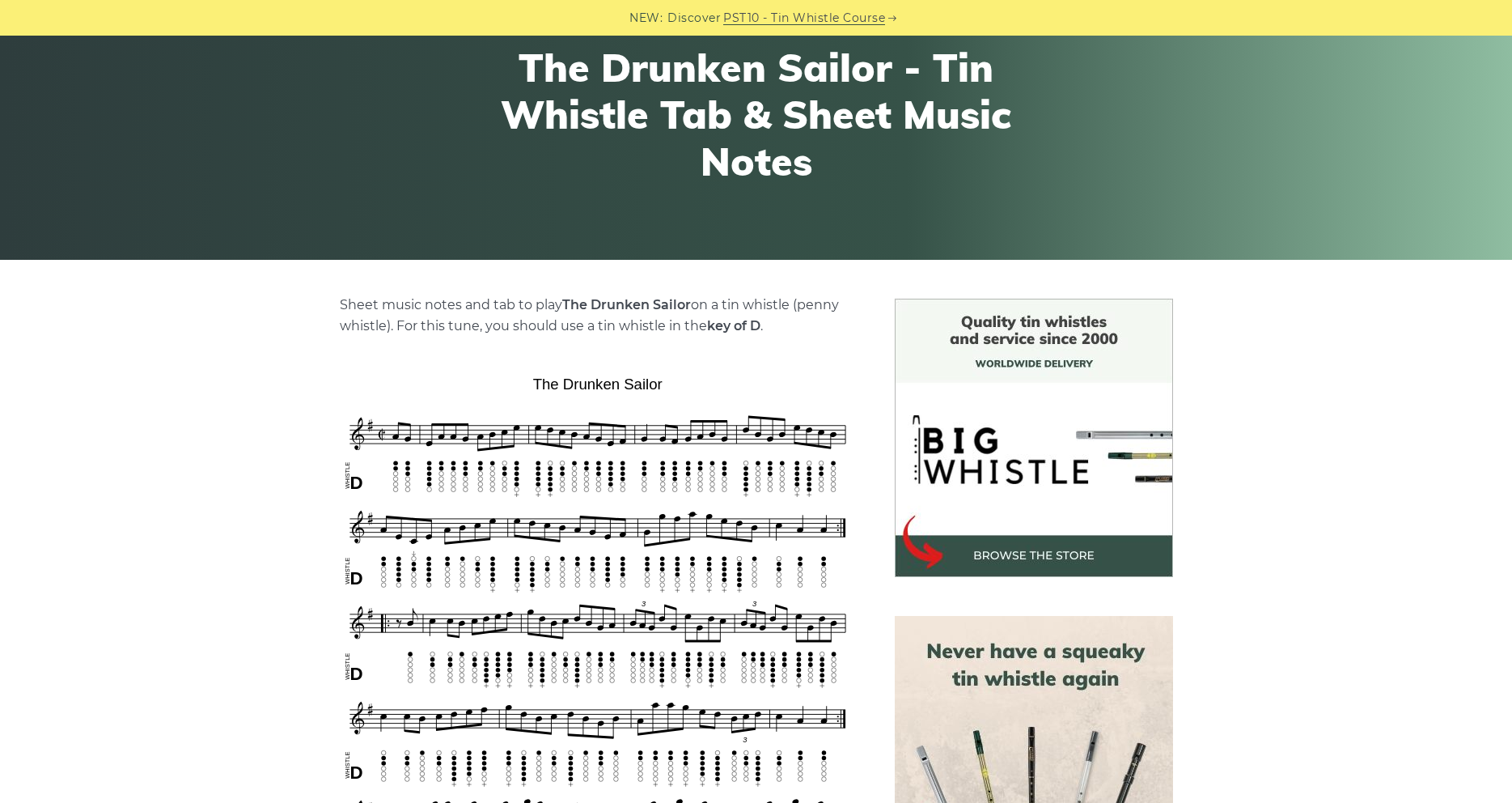
scroll to position [743, 0]
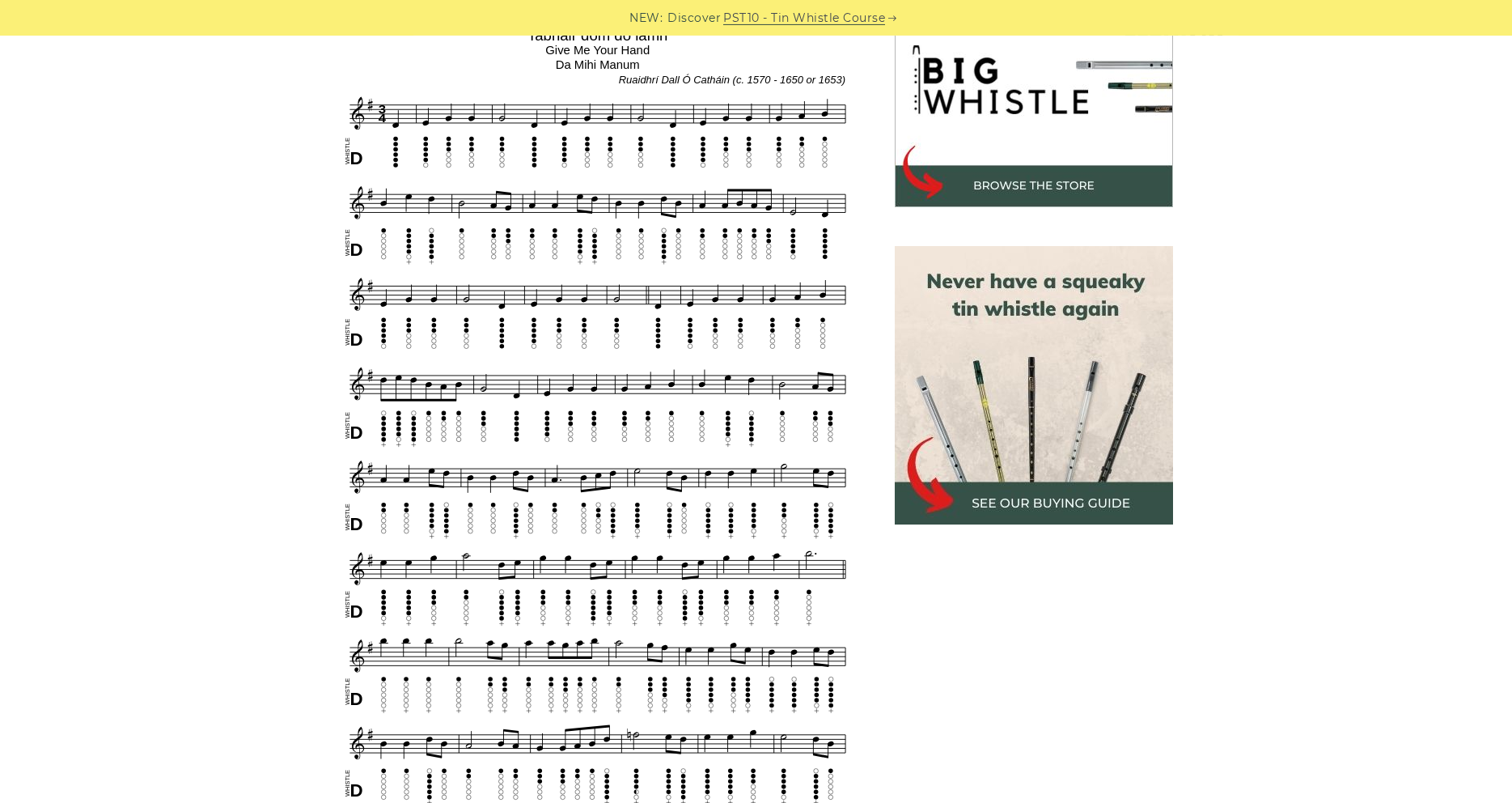
scroll to position [495, 0]
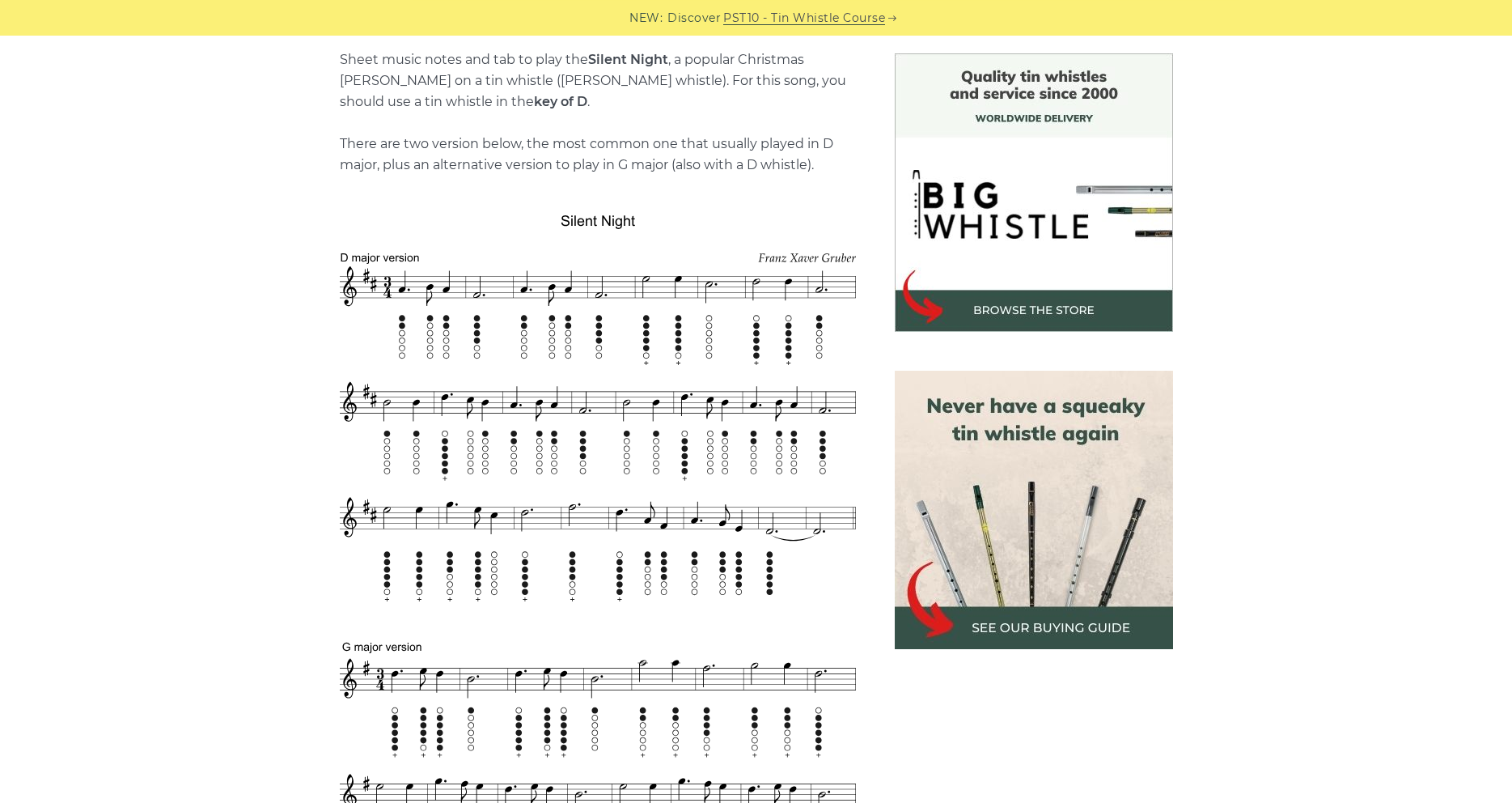
scroll to position [495, 0]
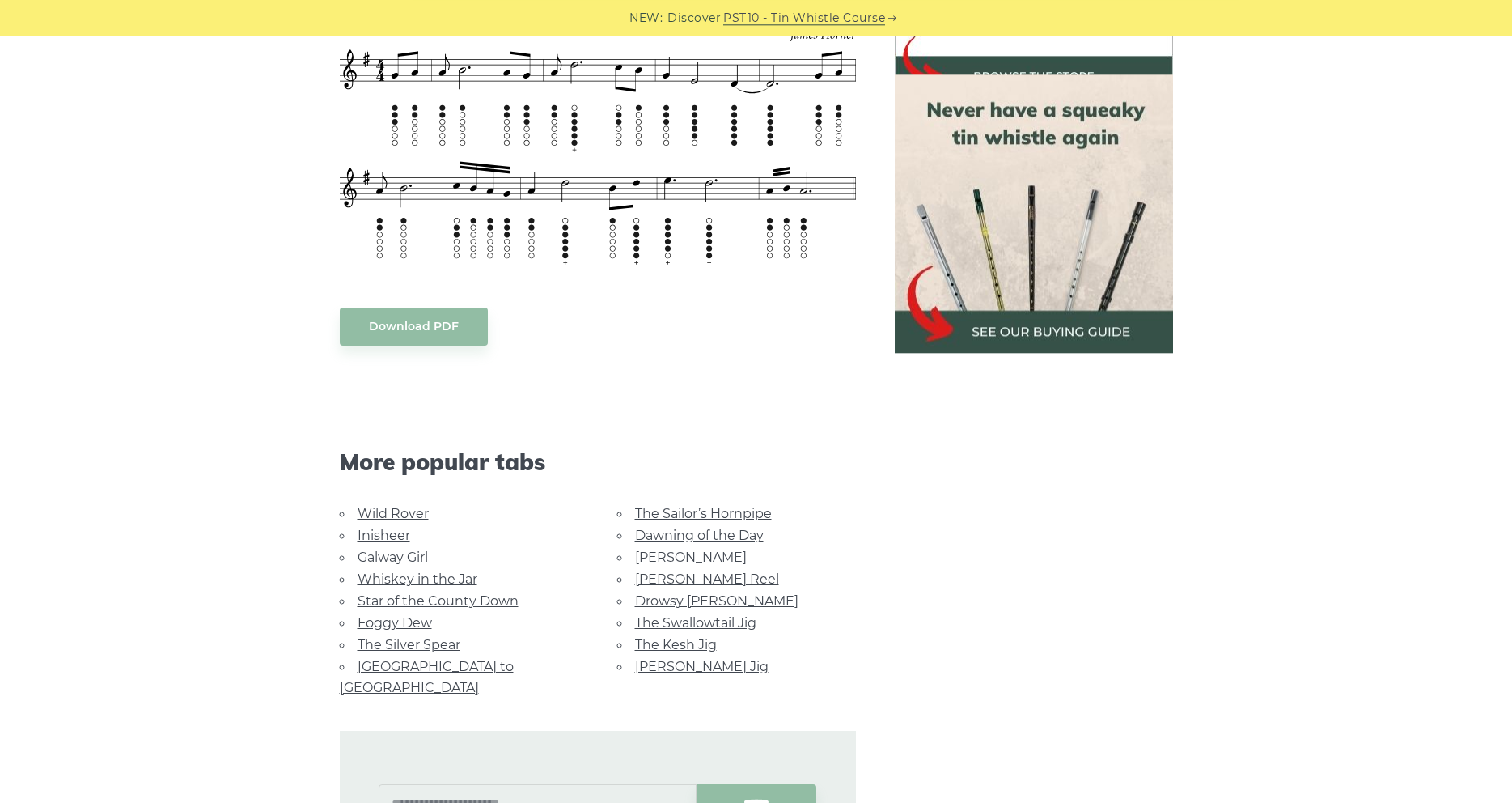
scroll to position [908, 0]
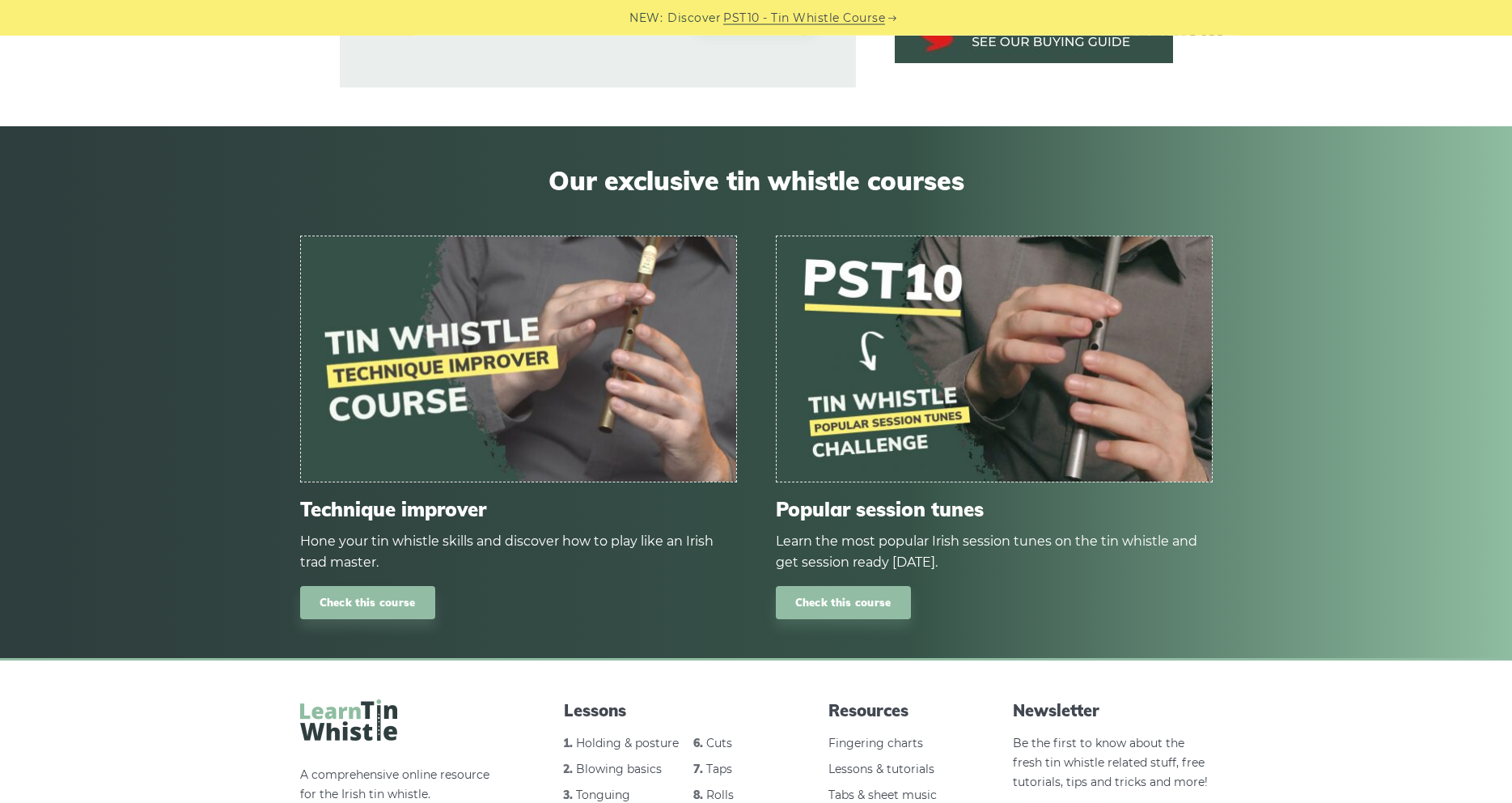
scroll to position [3136, 0]
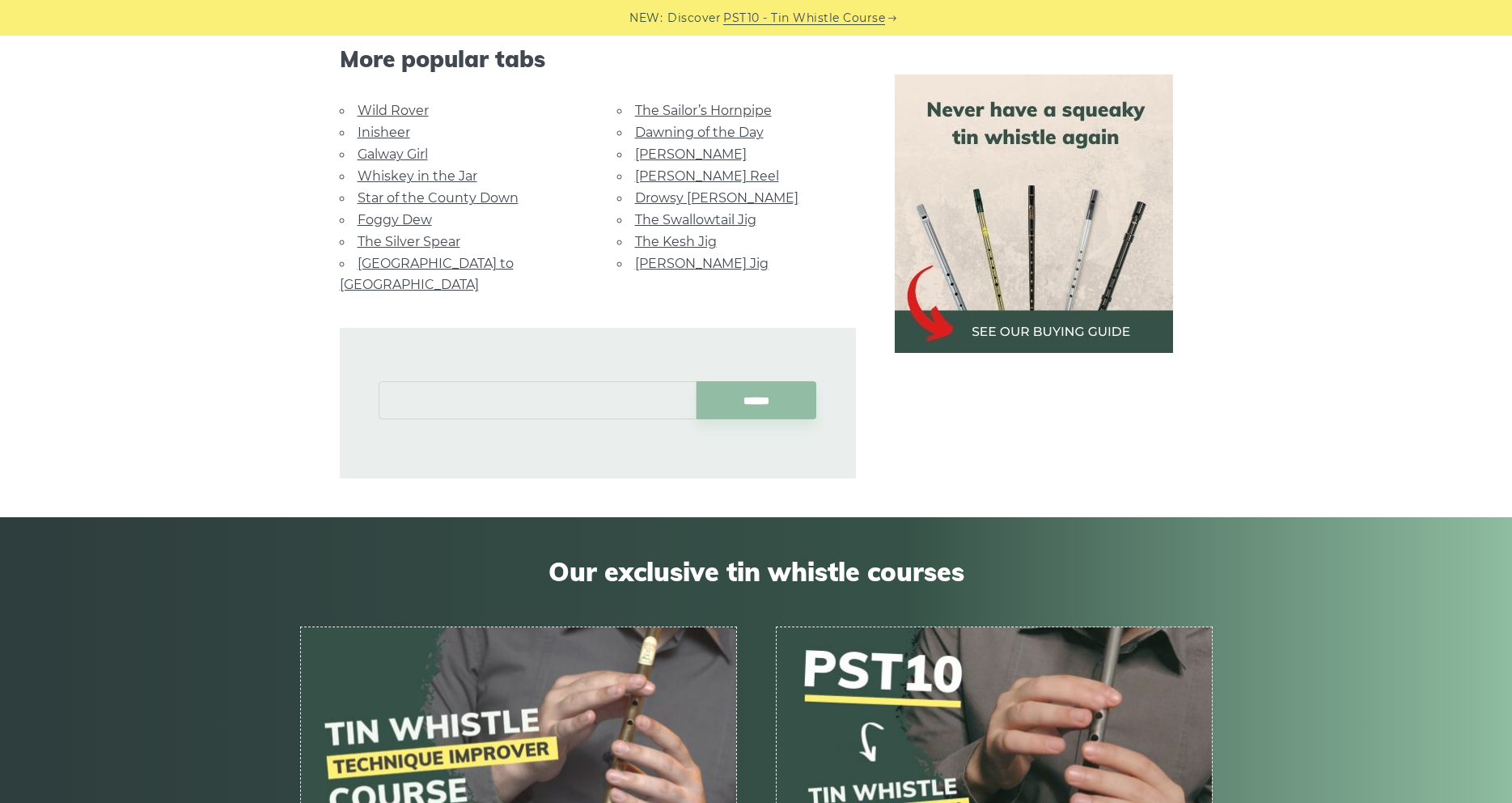
click at [473, 384] on input "text" at bounding box center [538, 400] width 318 height 38
type input "*******"
click at [697, 381] on input "******" at bounding box center [756, 400] width 120 height 38
